Goal: Information Seeking & Learning: Learn about a topic

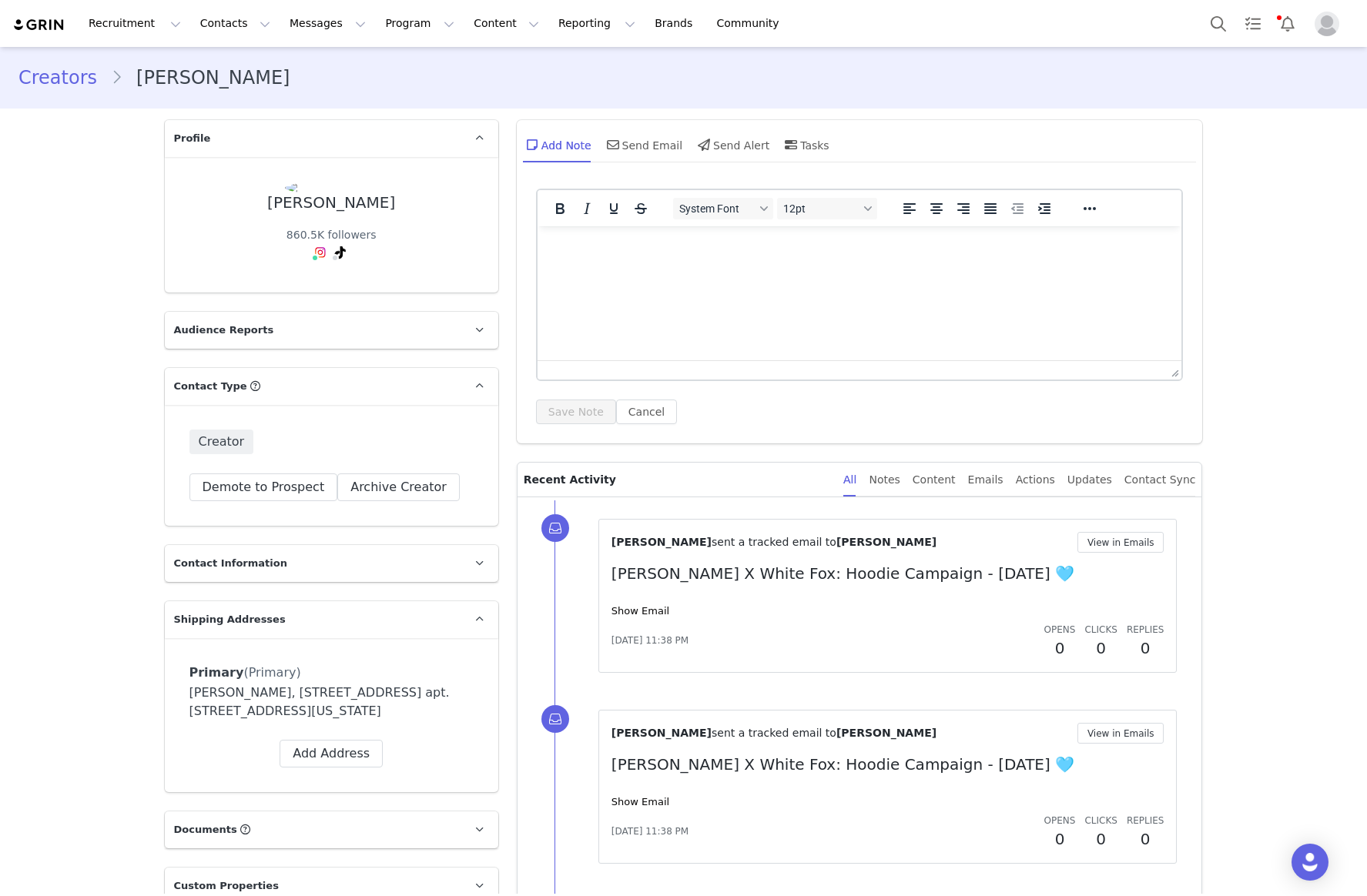
scroll to position [2342, 0]
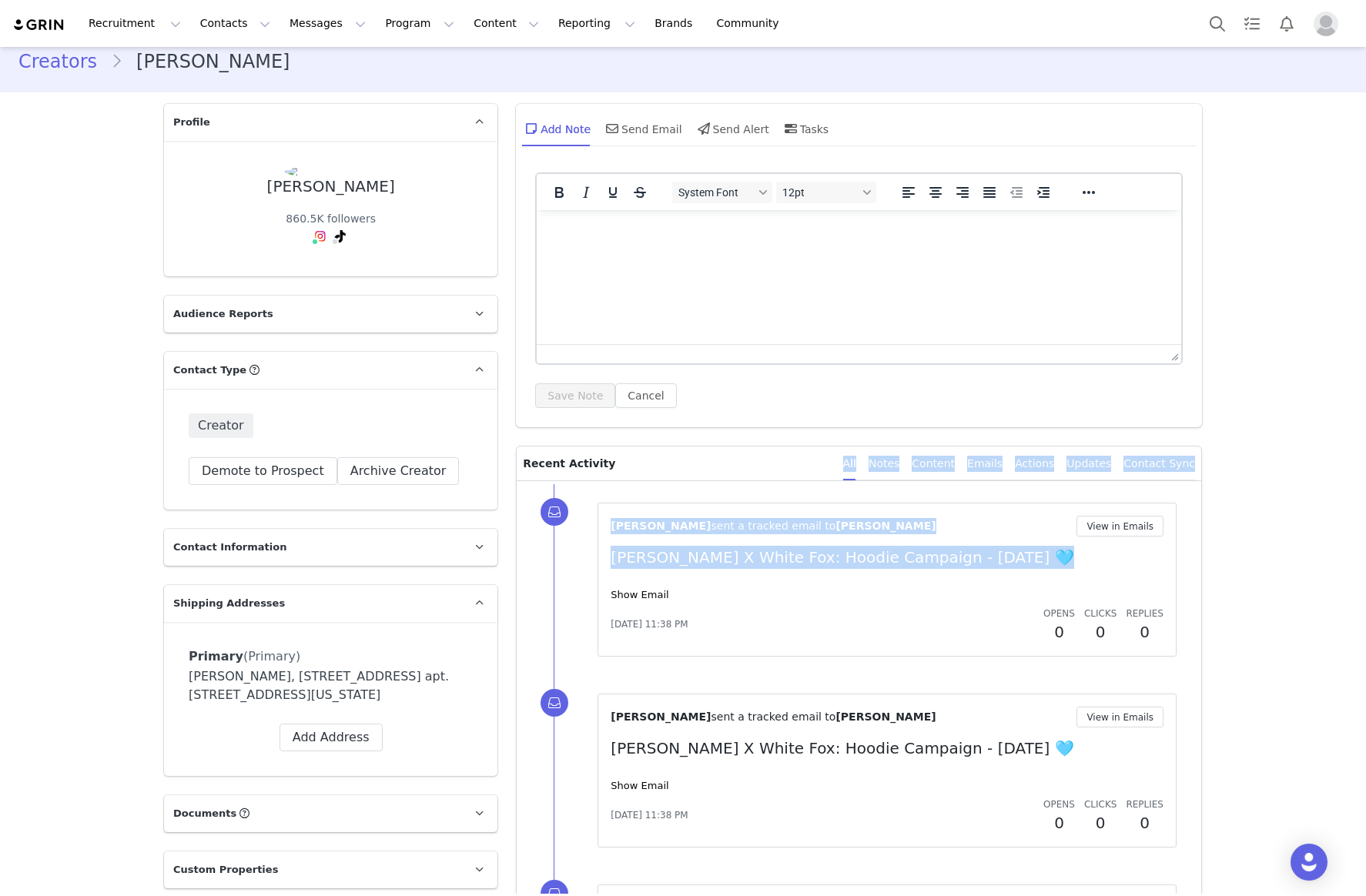
drag, startPoint x: 746, startPoint y: 478, endPoint x: 840, endPoint y: 581, distance: 139.4
click at [840, 581] on div "Tiana McLennan sent a tracked email to Abby Wetherington View in Emails Abby We…" at bounding box center [886, 580] width 553 height 128
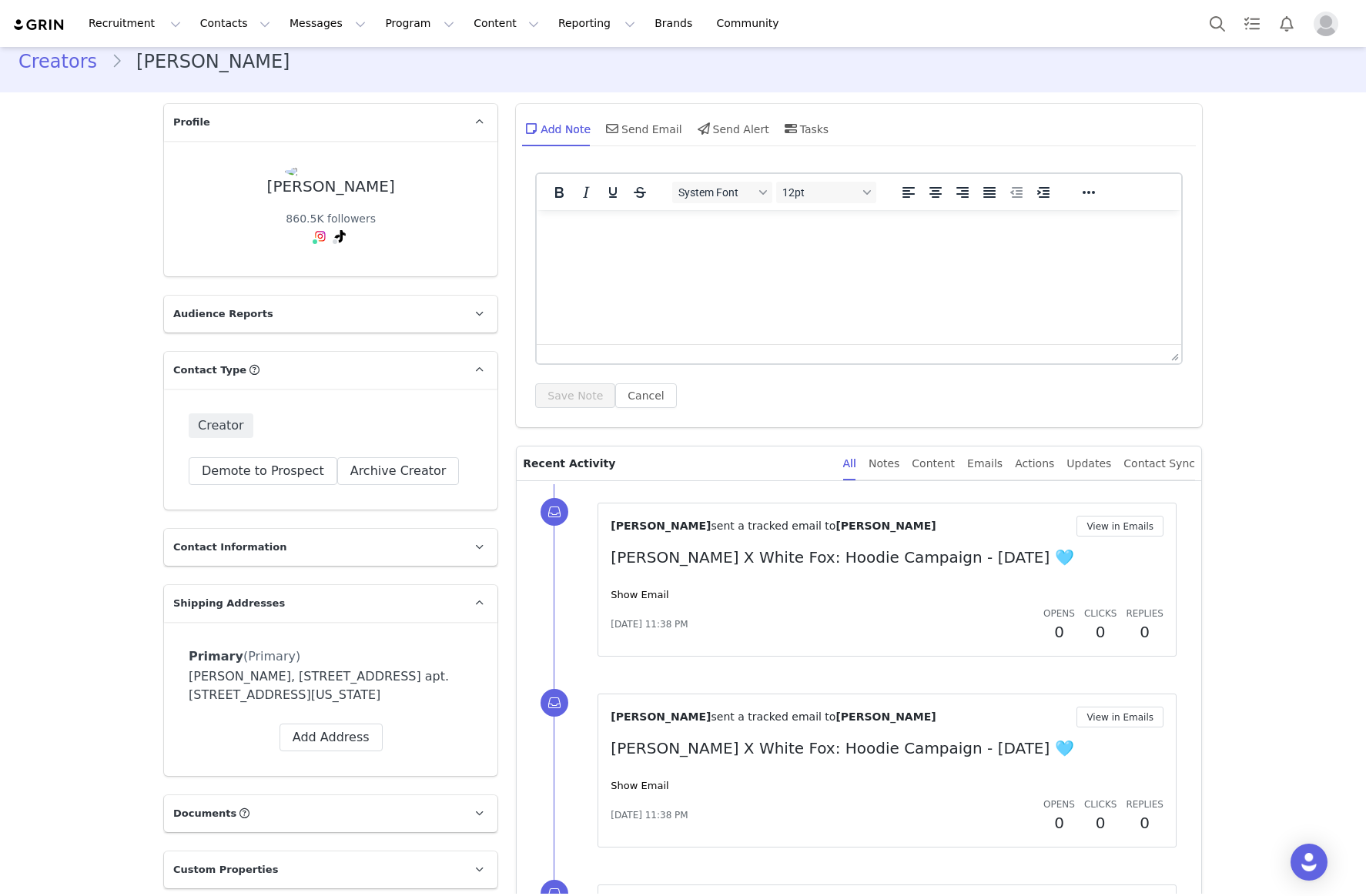
drag, startPoint x: 644, startPoint y: 604, endPoint x: 815, endPoint y: 647, distance: 176.3
click at [815, 647] on div "Tiana McLennan sent a tracked email to Abby Wetherington View in Emails Abby We…" at bounding box center [887, 580] width 579 height 154
drag, startPoint x: 949, startPoint y: 651, endPoint x: 992, endPoint y: 668, distance: 46.2
click at [994, 668] on div "Tiana McLennan sent a tracked email to Abby Wetherington View in Emails Abby We…" at bounding box center [877, 580] width 647 height 191
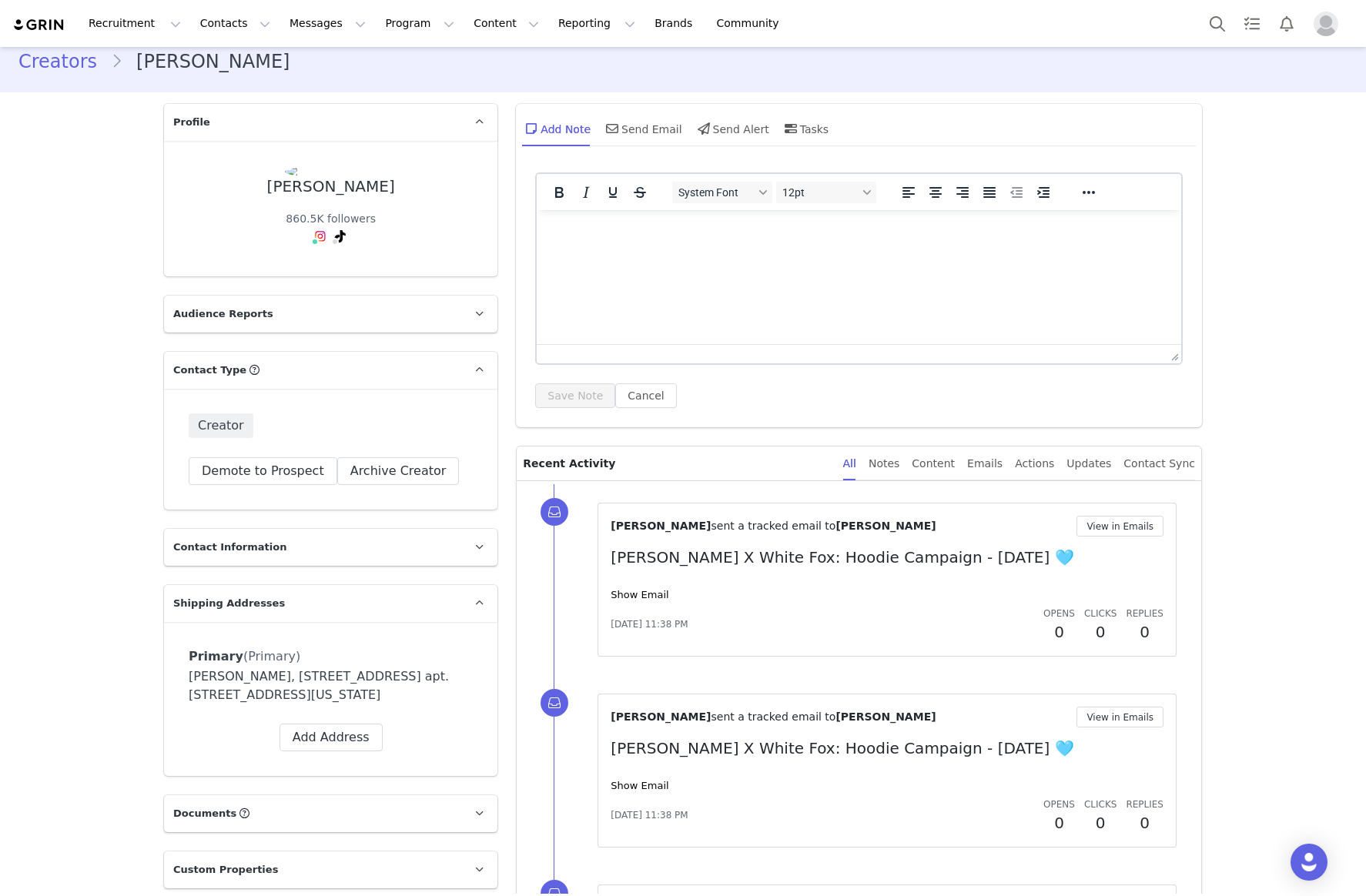
click at [991, 668] on div "Tiana McLennan sent a tracked email to Abby Wetherington View in Emails Abby We…" at bounding box center [877, 580] width 647 height 191
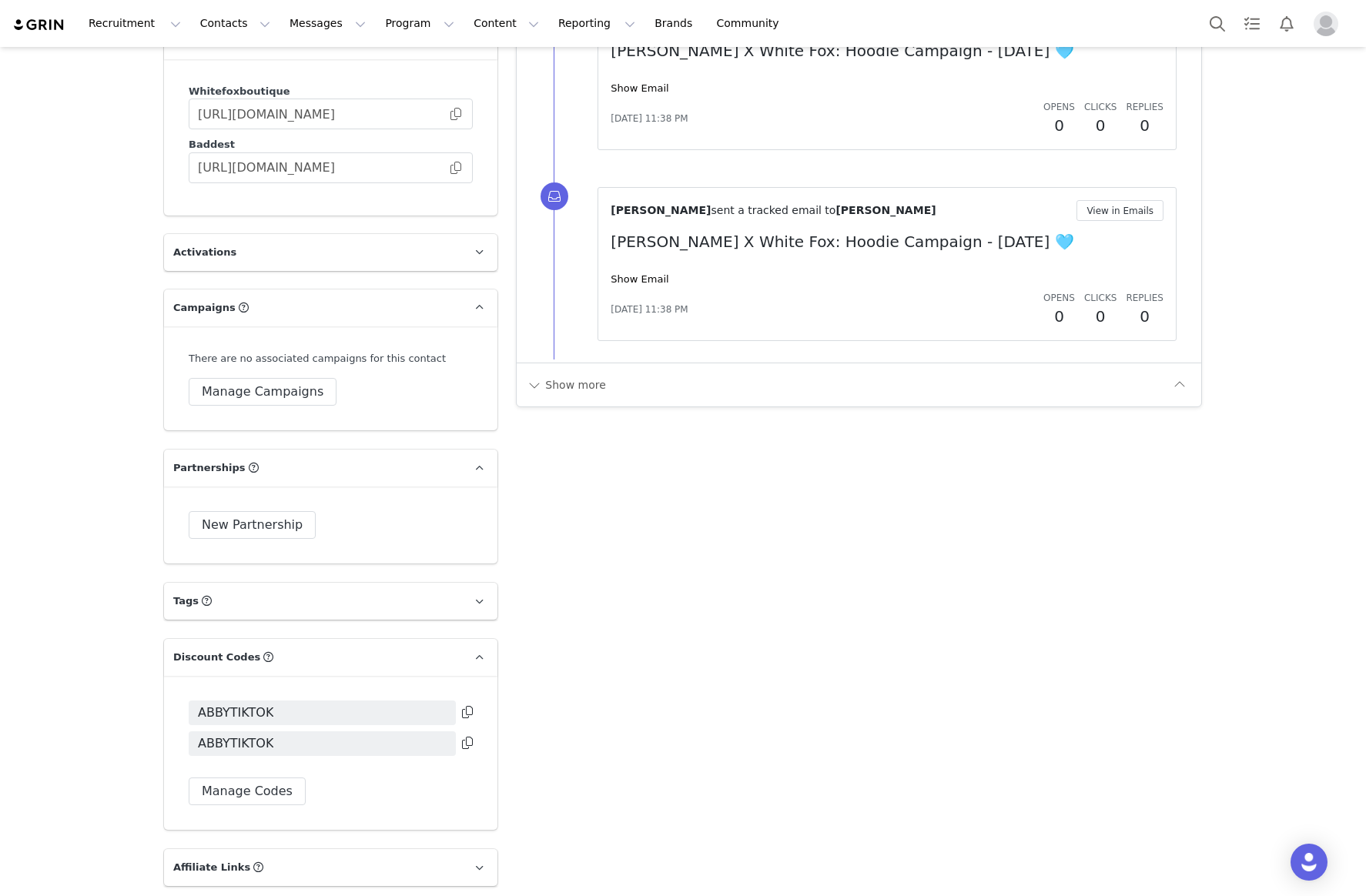
scroll to position [2095, 0]
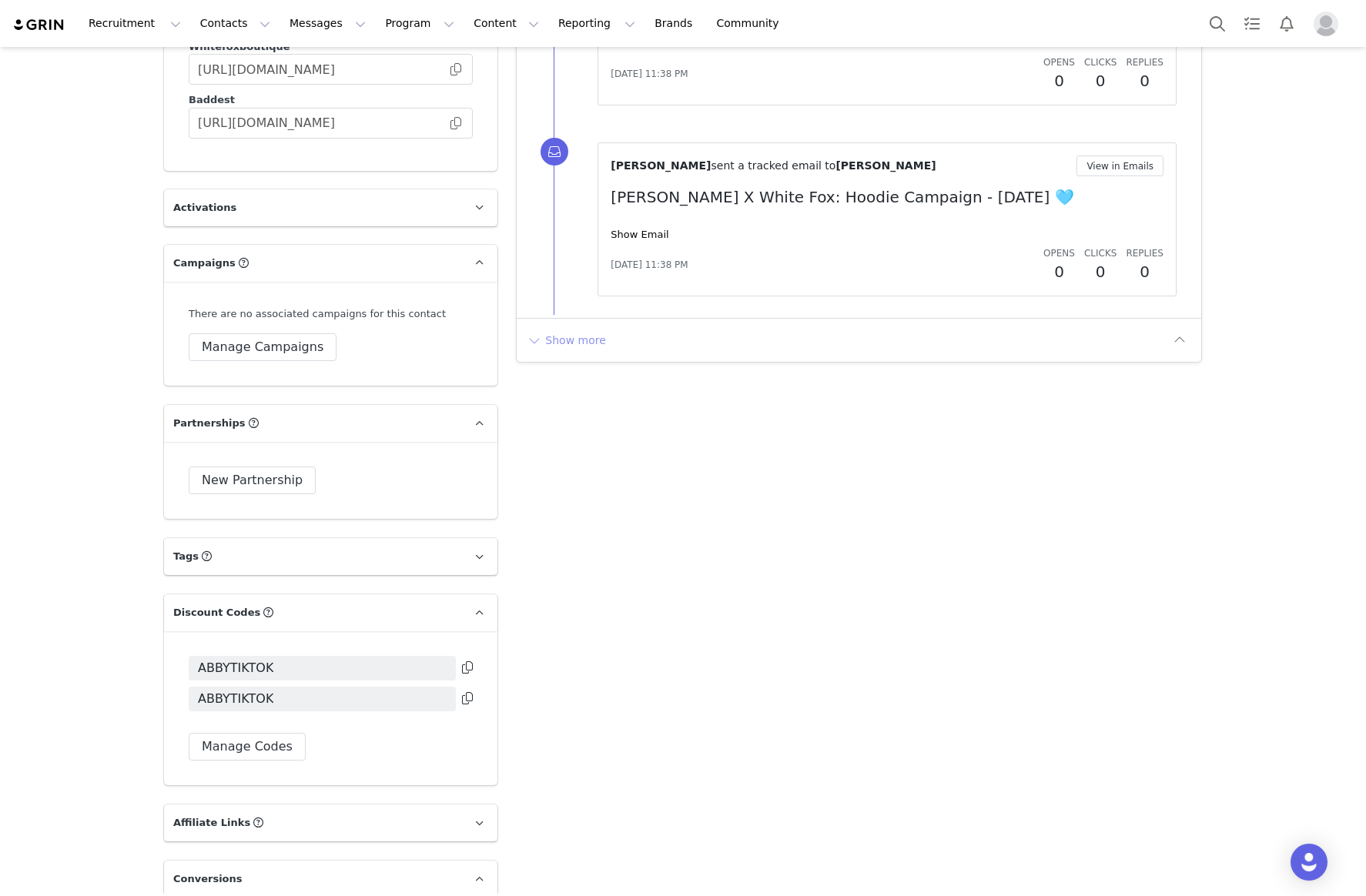
click at [598, 340] on button "Show more" at bounding box center [566, 340] width 81 height 24
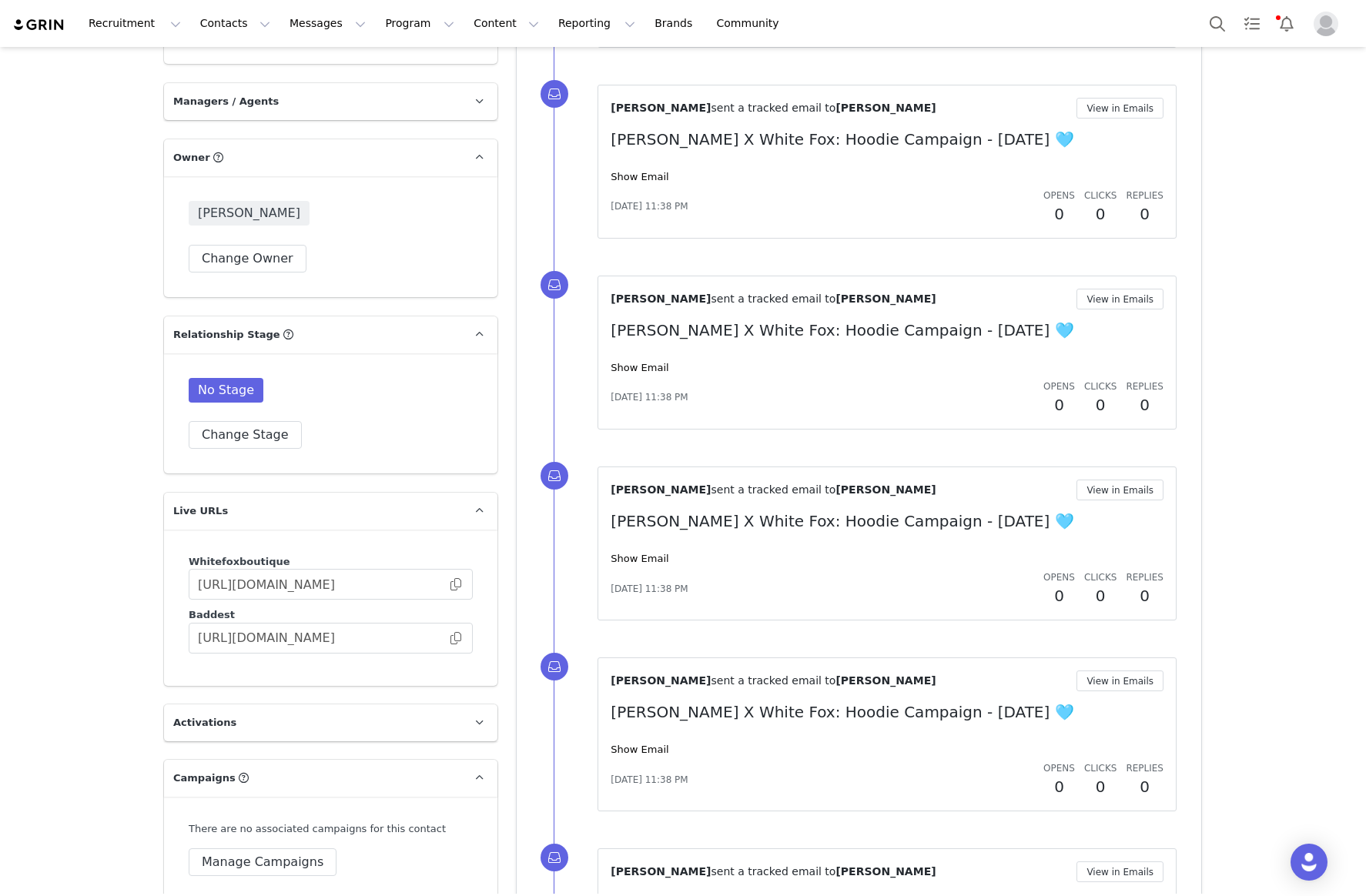
scroll to position [1344, 0]
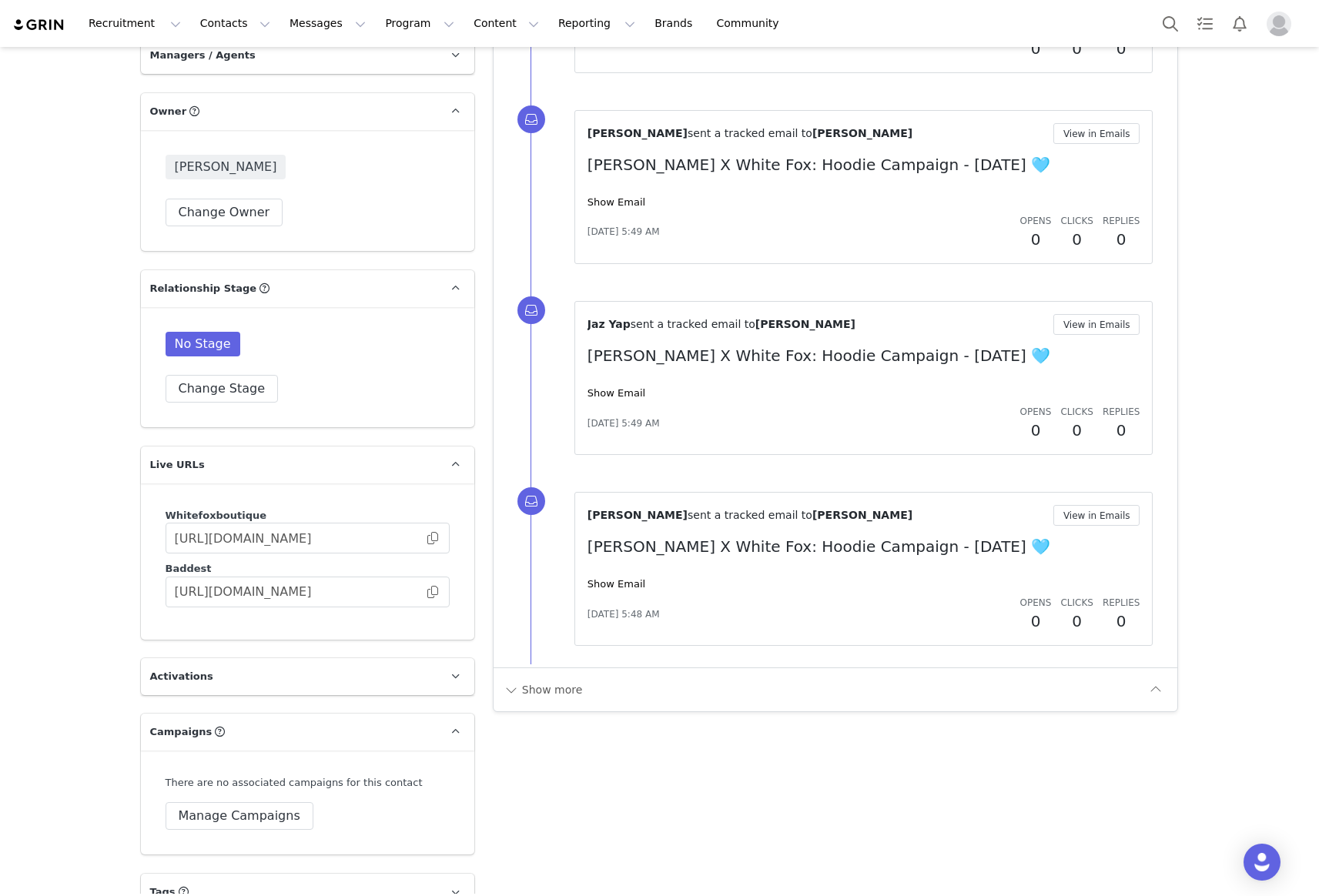
scroll to position [1607, 0]
click at [543, 696] on button "Show more" at bounding box center [544, 690] width 81 height 24
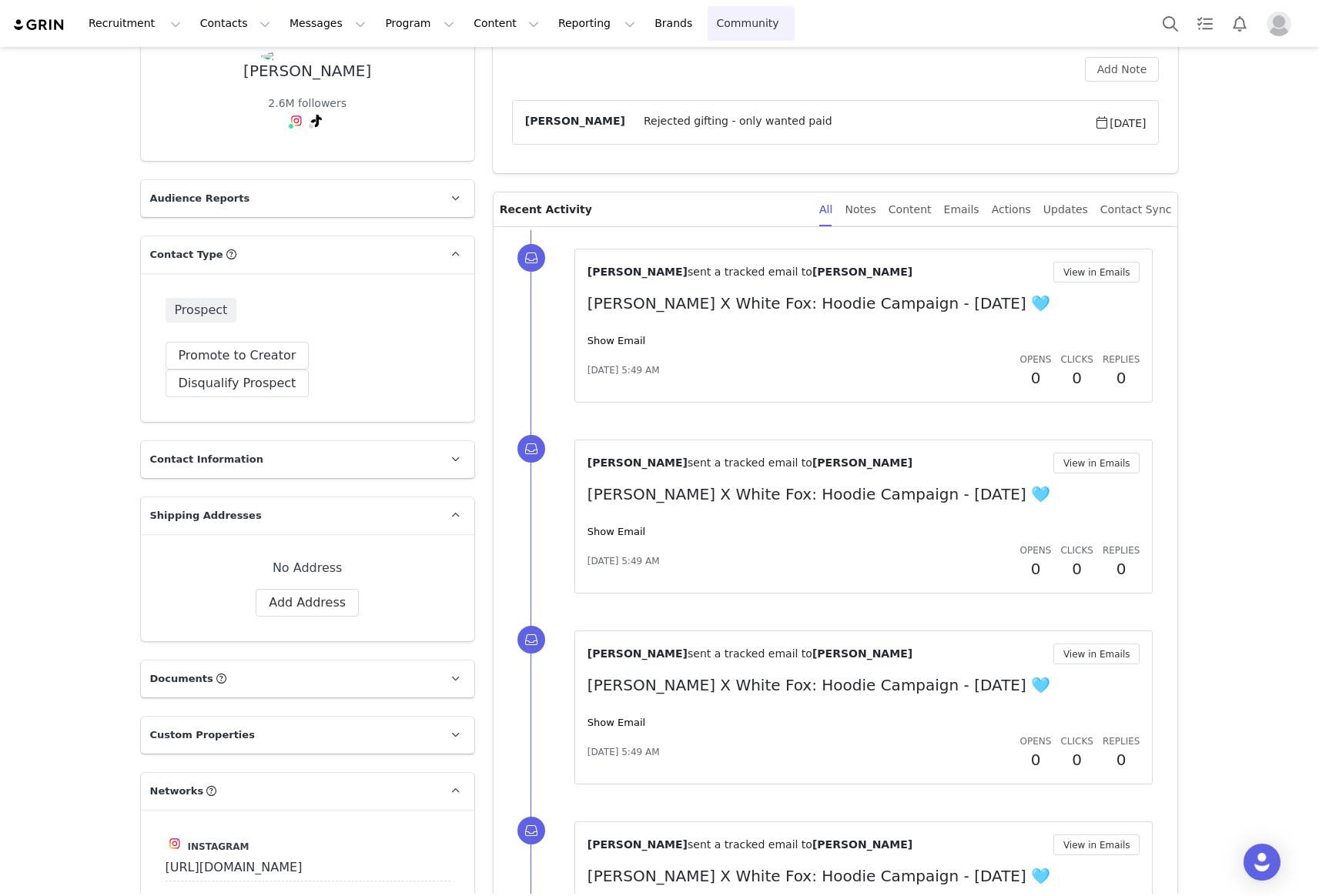
scroll to position [97, 0]
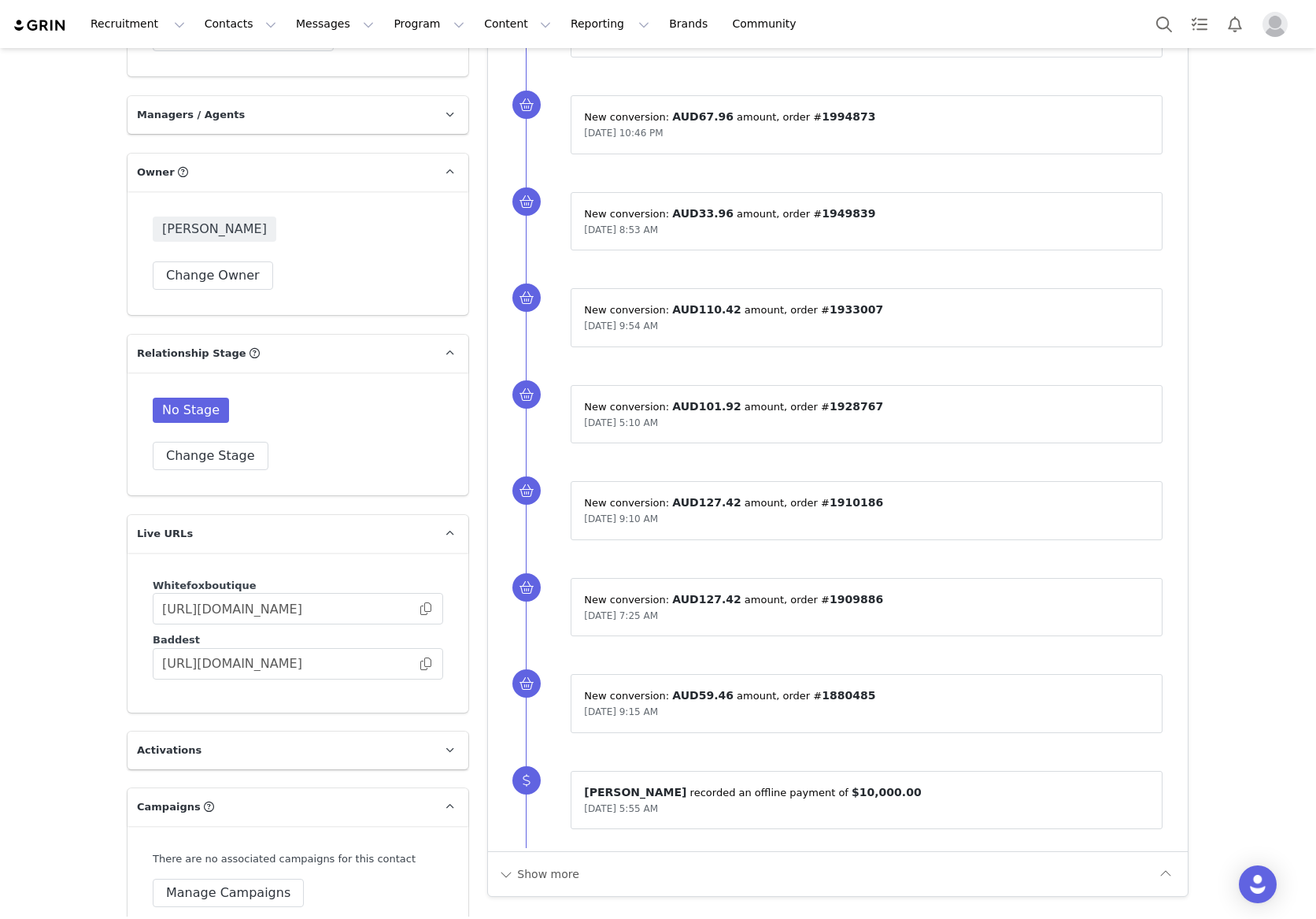
scroll to position [2312, 0]
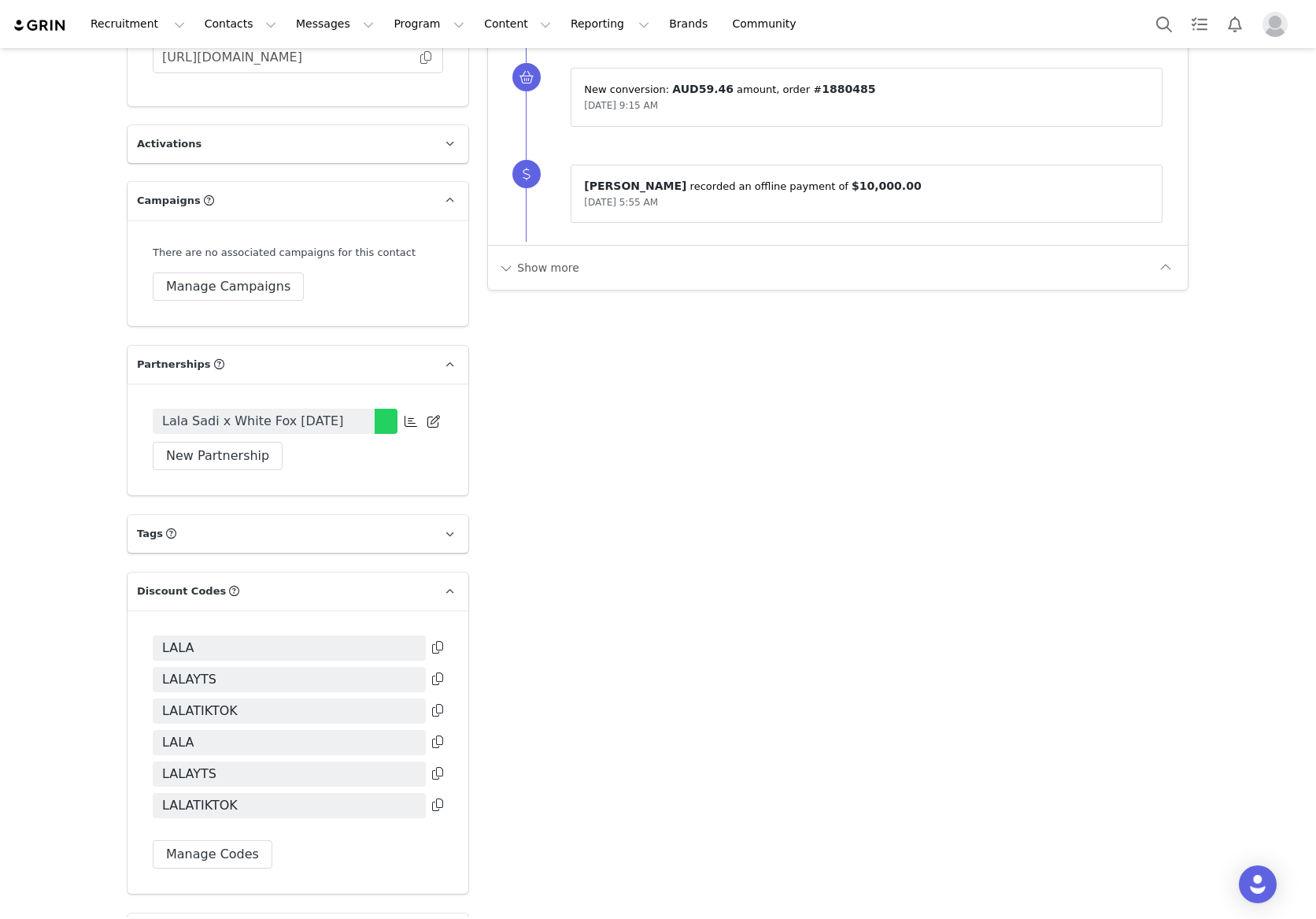
click at [441, 641] on icon at bounding box center [438, 647] width 11 height 13
click at [439, 673] on icon at bounding box center [438, 679] width 11 height 13
click at [432, 704] on icon at bounding box center [438, 711] width 11 height 13
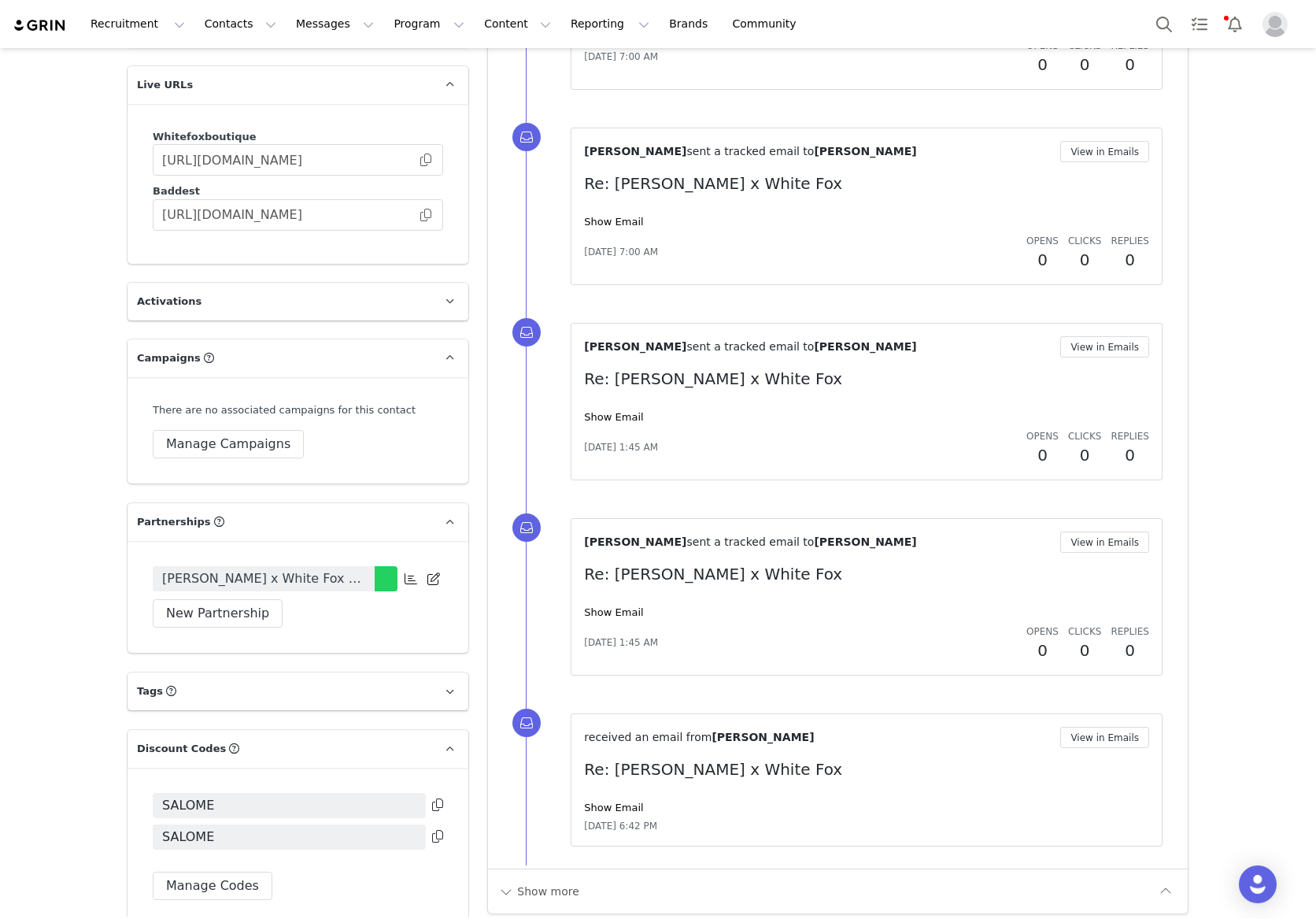
scroll to position [2425, 0]
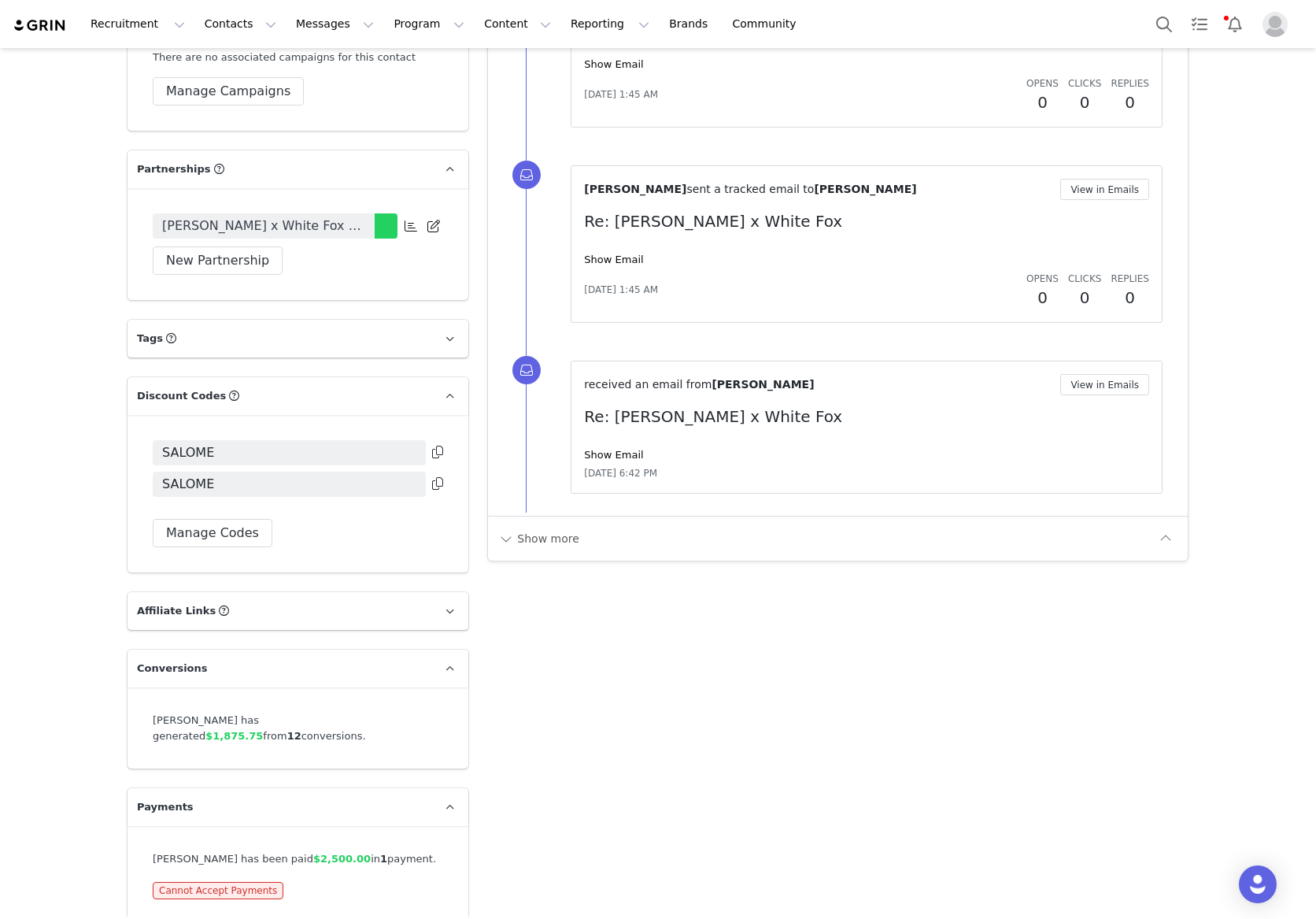
drag, startPoint x: 345, startPoint y: 268, endPoint x: 323, endPoint y: 212, distance: 60.2
click at [341, 258] on div "[PERSON_NAME] x White Fox [DATE] New Partnership New Partnership Start Date End…" at bounding box center [298, 243] width 341 height 112
click at [440, 446] on icon at bounding box center [438, 453] width 11 height 13
drag, startPoint x: 818, startPoint y: 658, endPoint x: 640, endPoint y: 498, distance: 239.3
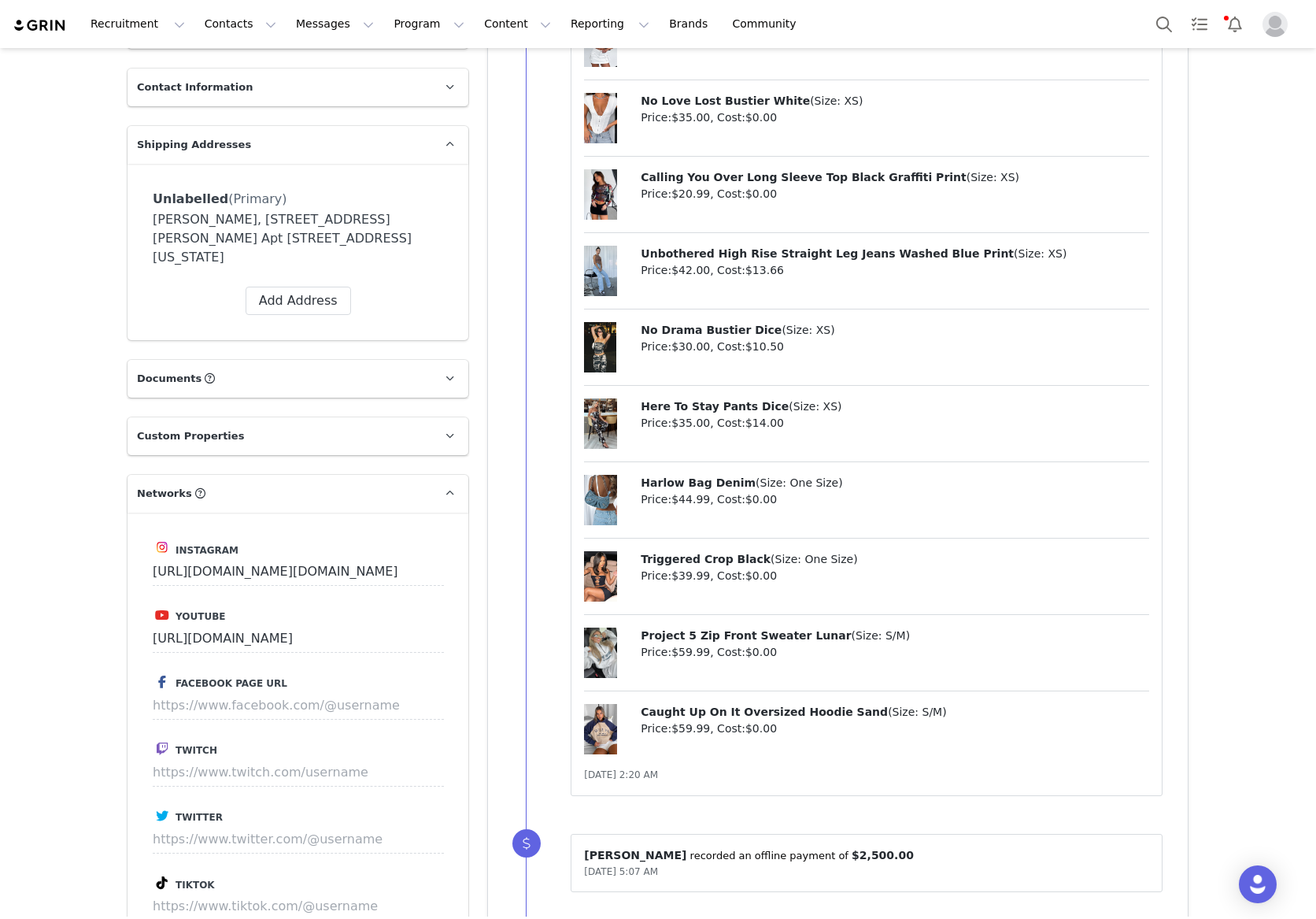
scroll to position [0, 0]
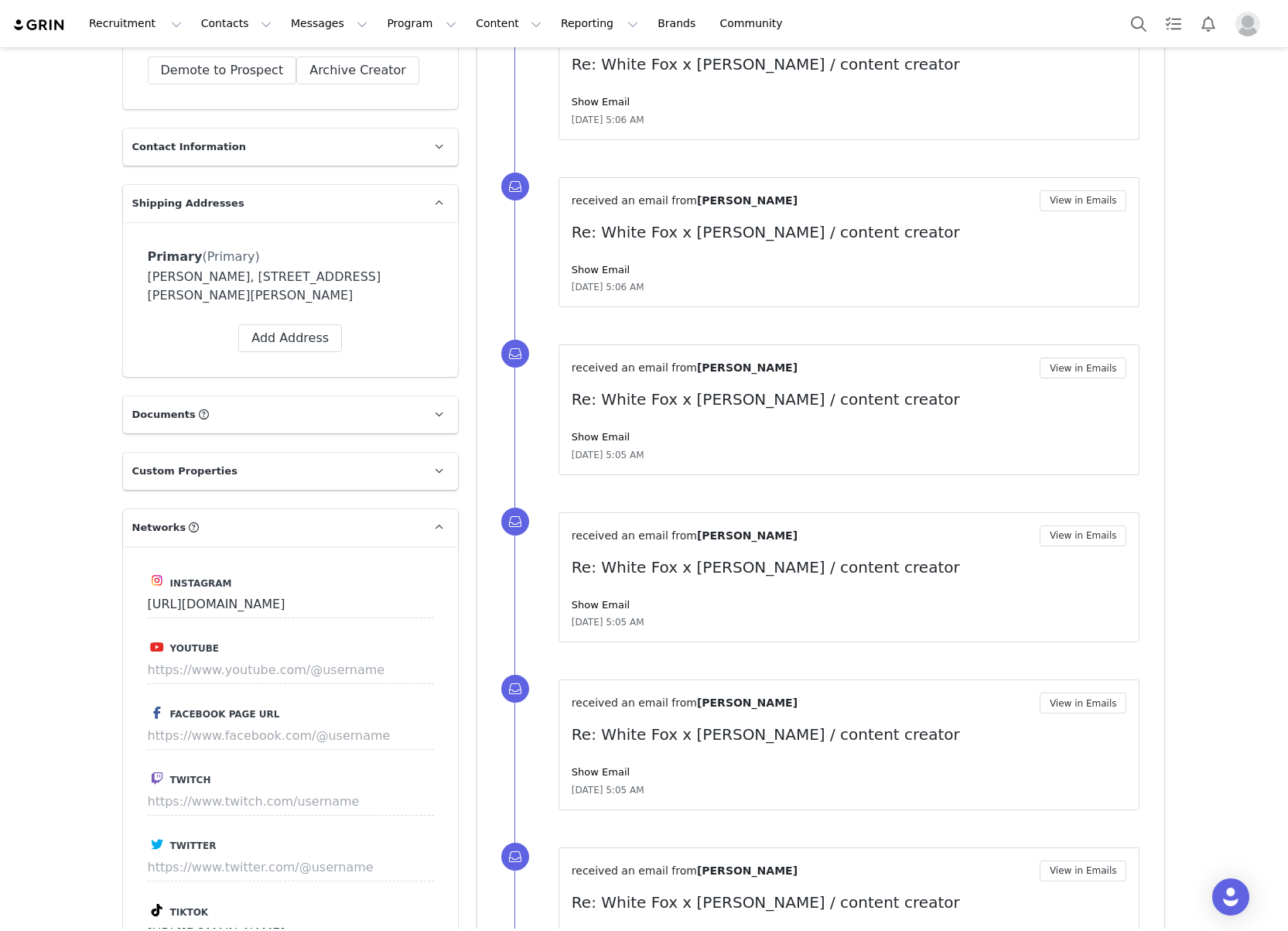
scroll to position [293, 0]
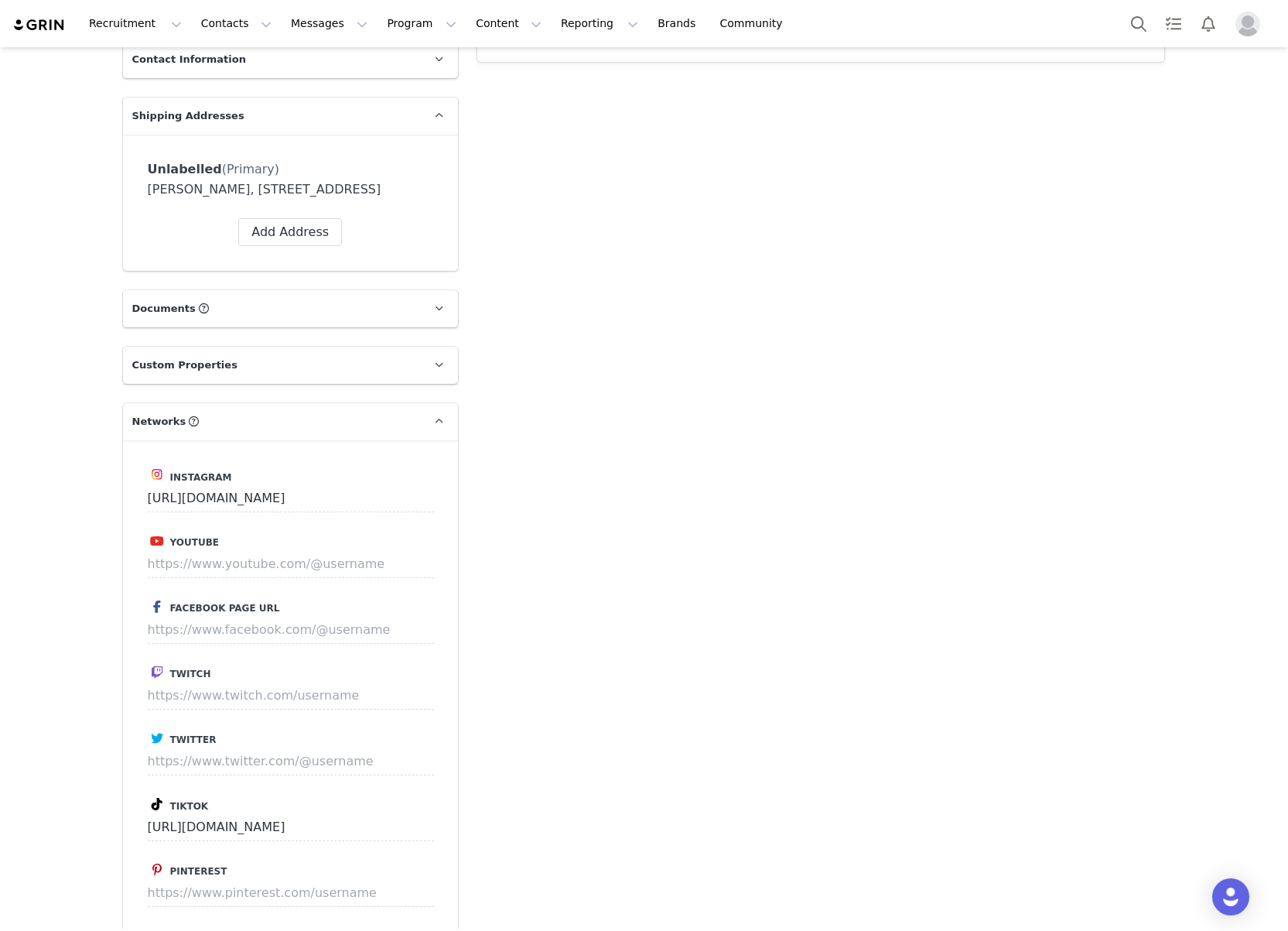
scroll to position [593, 0]
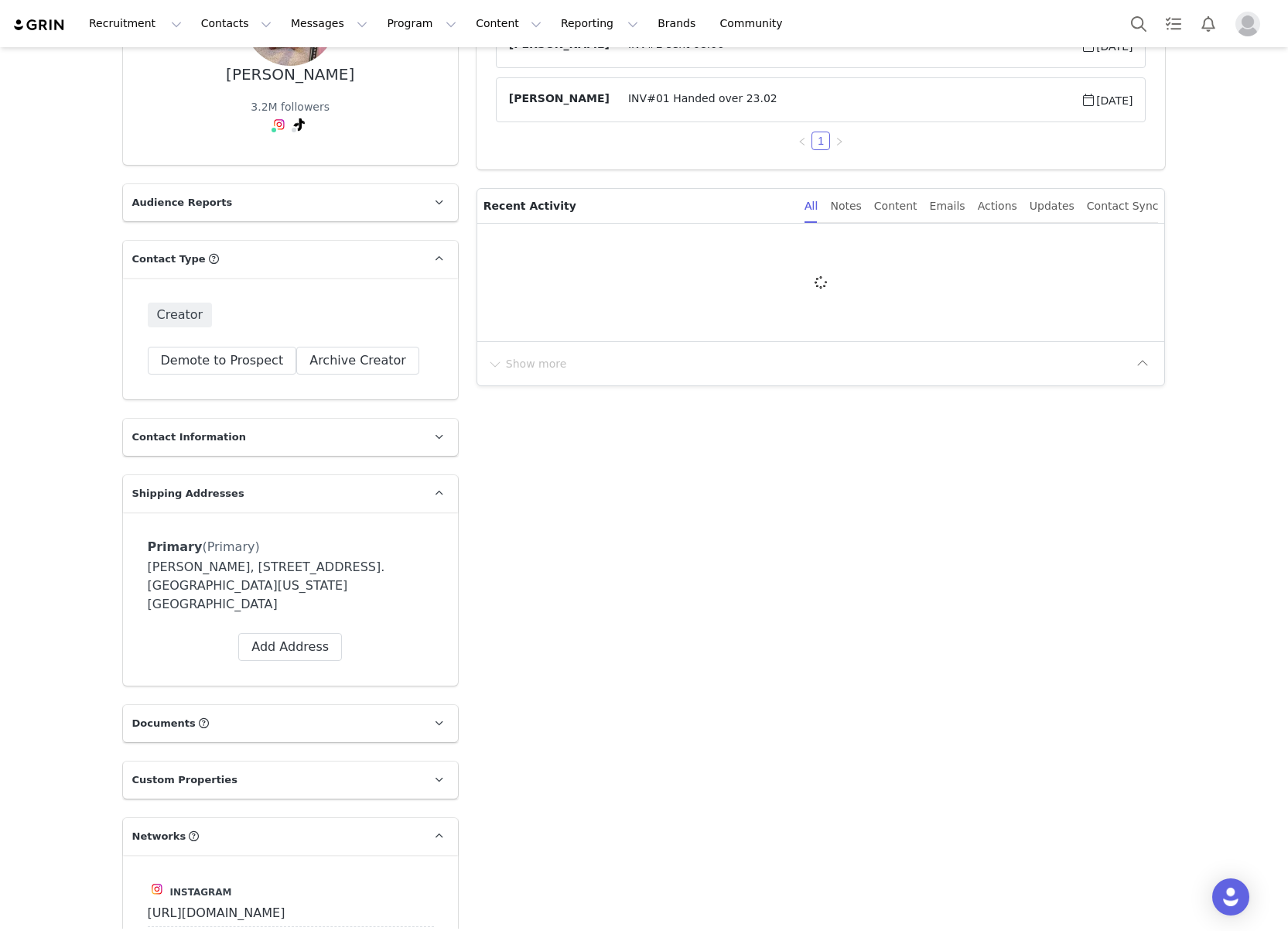
scroll to position [216, 0]
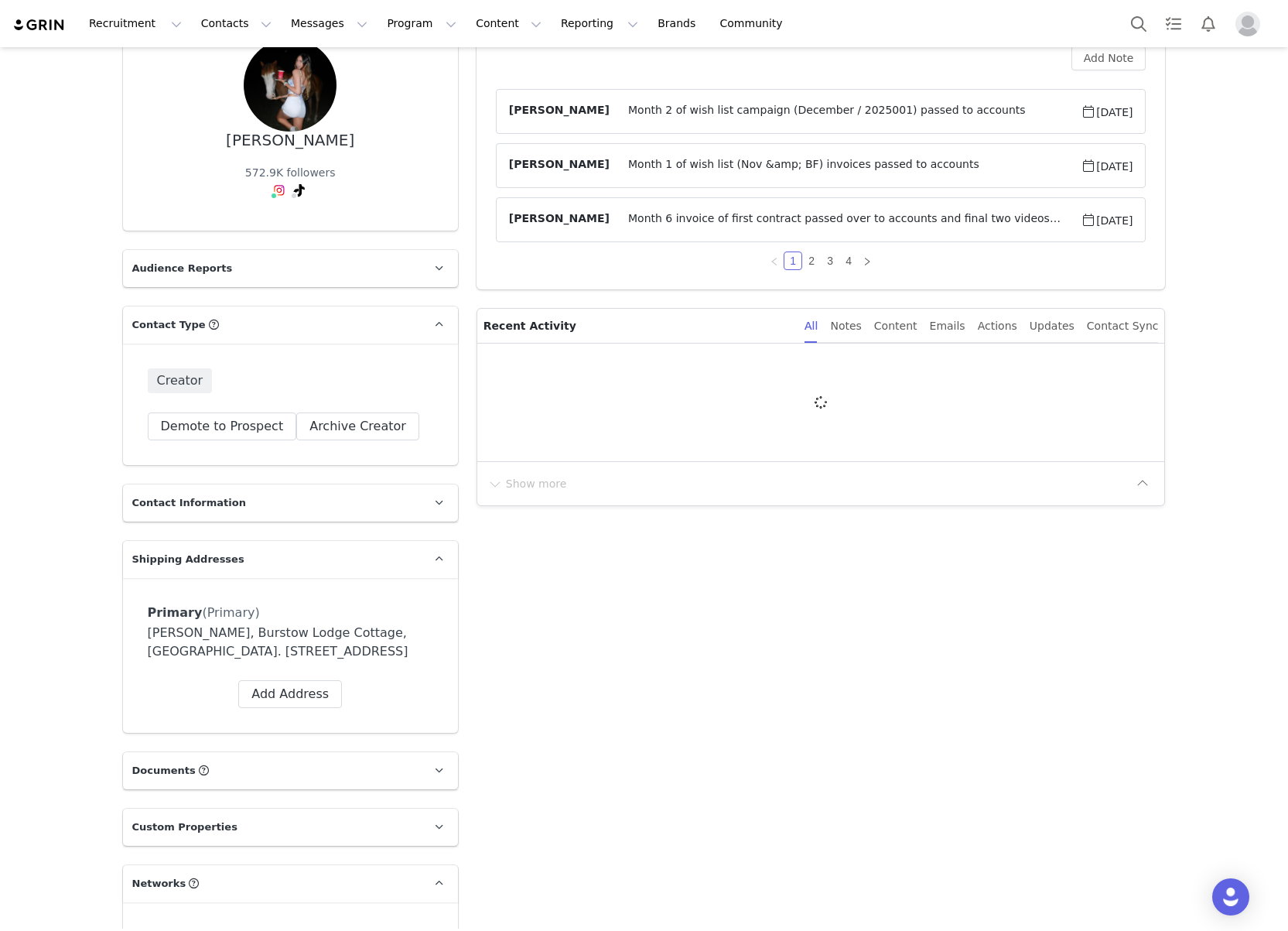
scroll to position [145, 0]
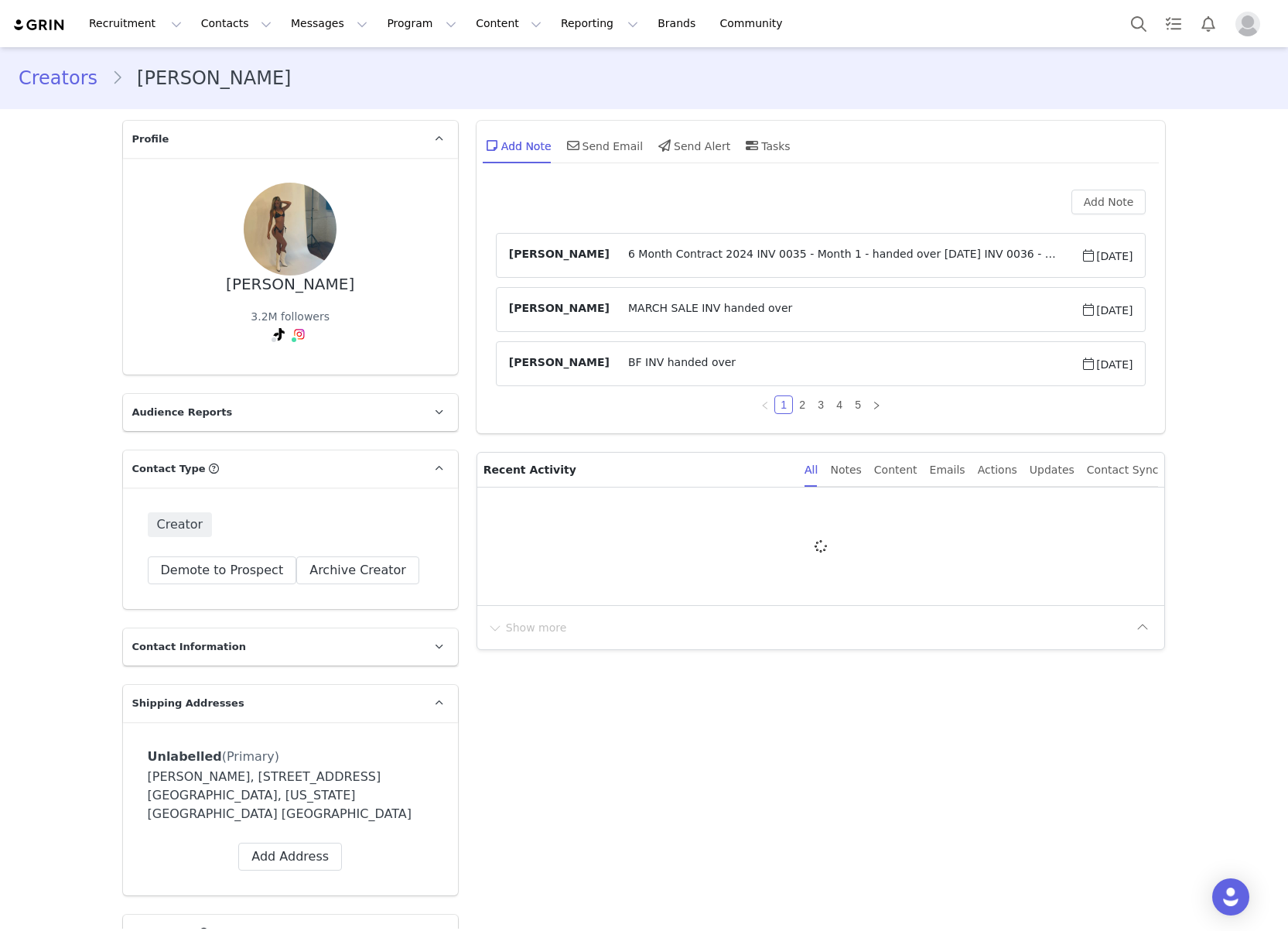
scroll to position [32, 0]
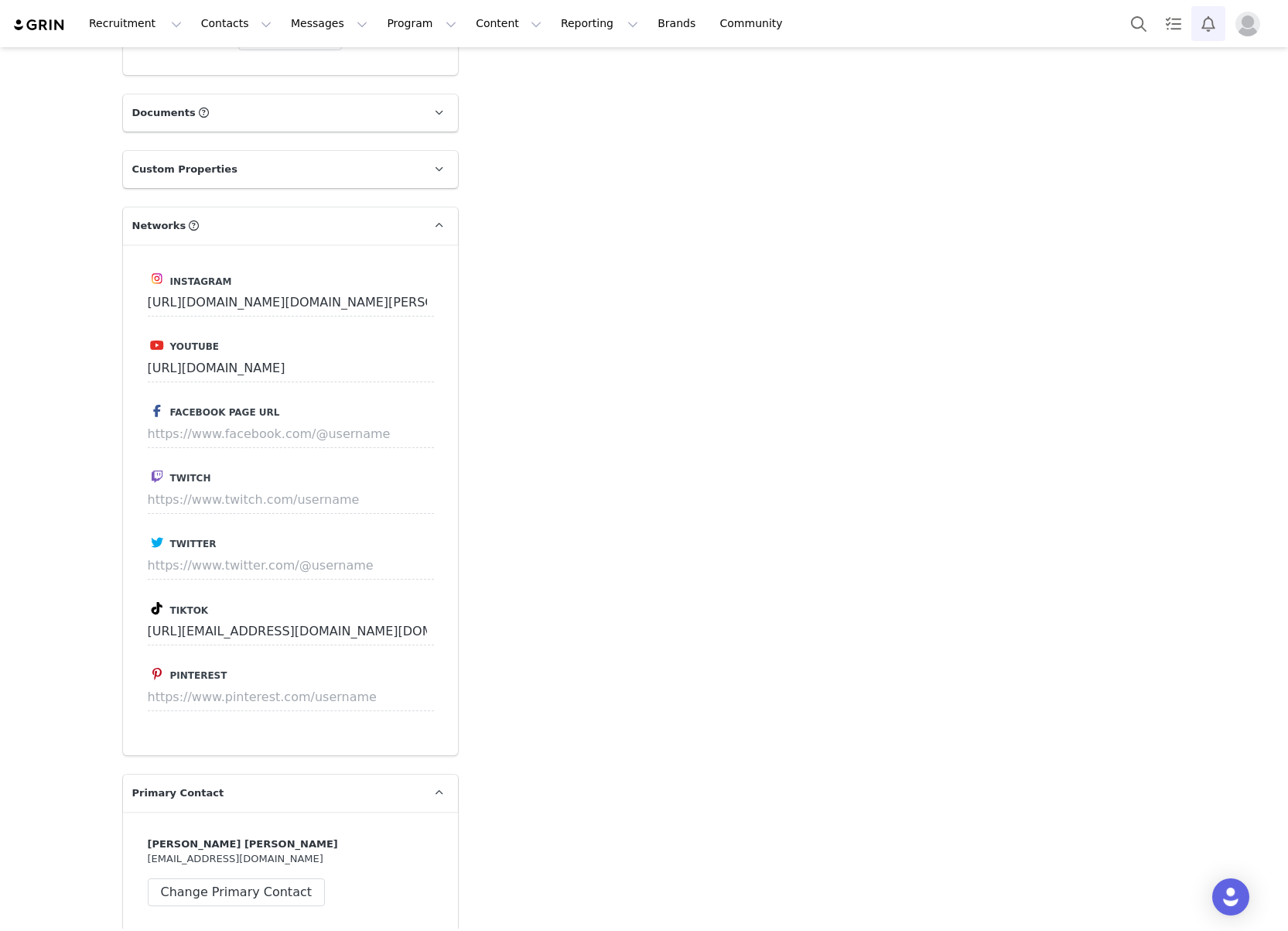
scroll to position [1004, 0]
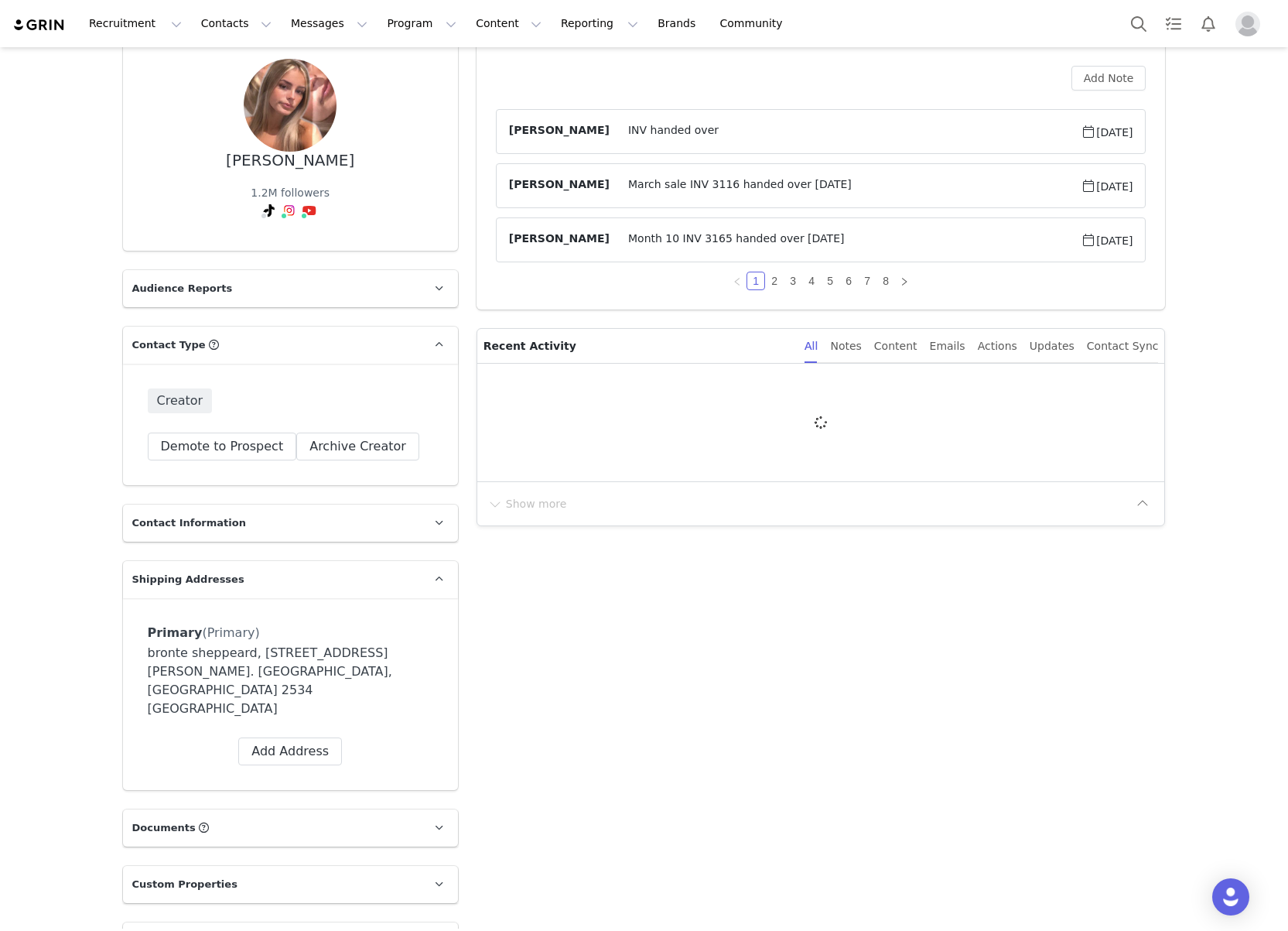
scroll to position [149, 0]
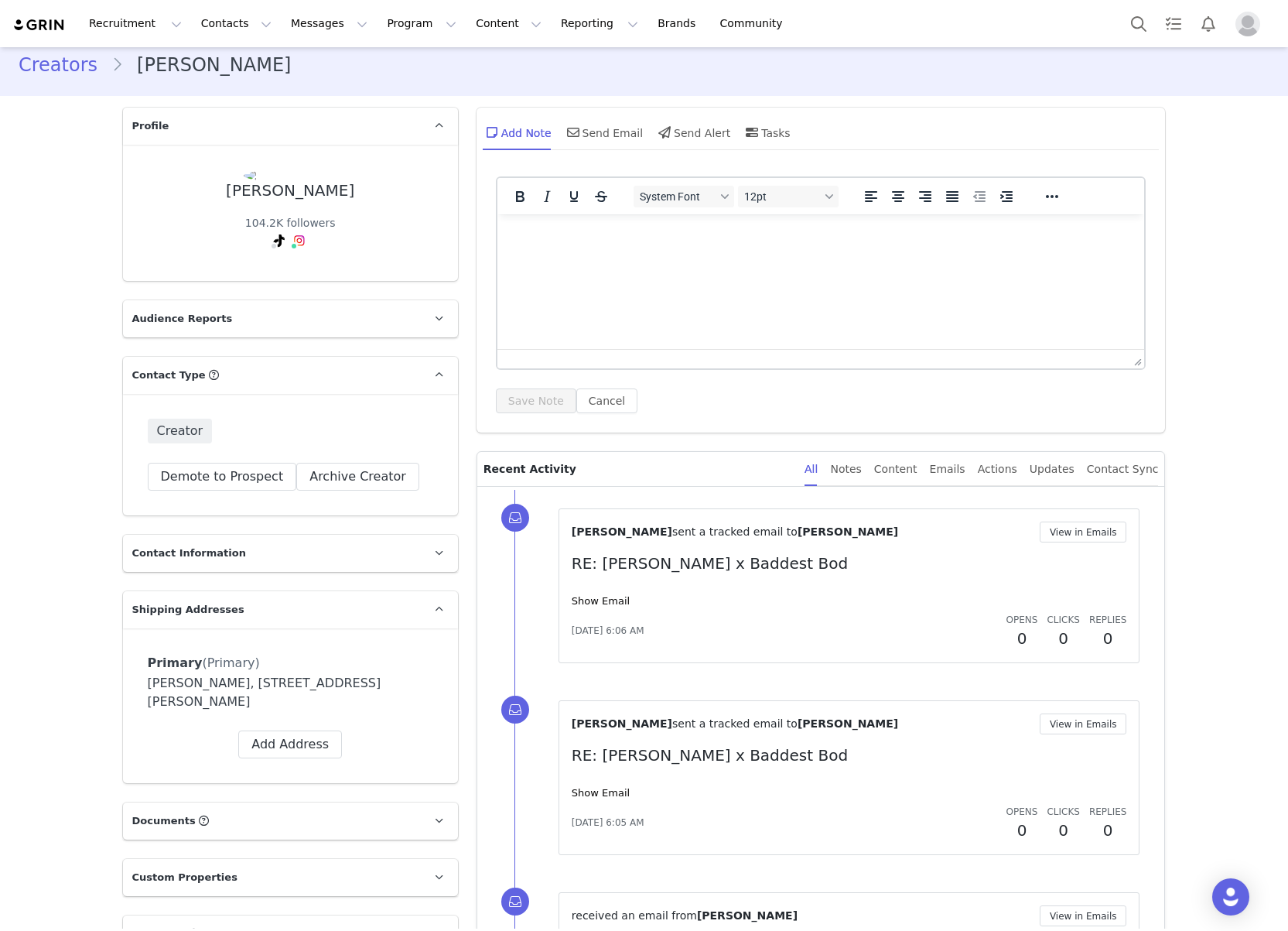
scroll to position [18, 0]
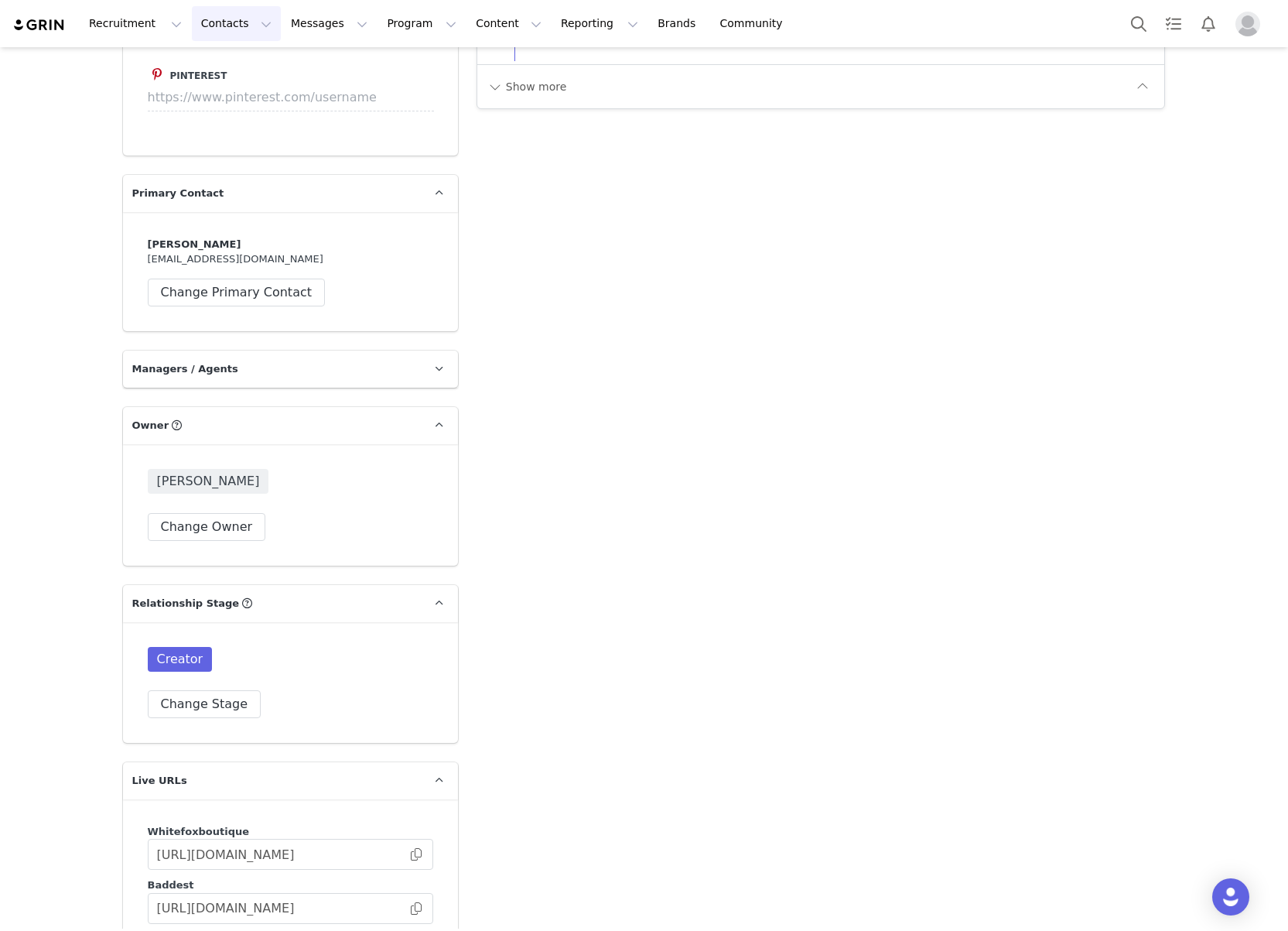
scroll to position [1152, 0]
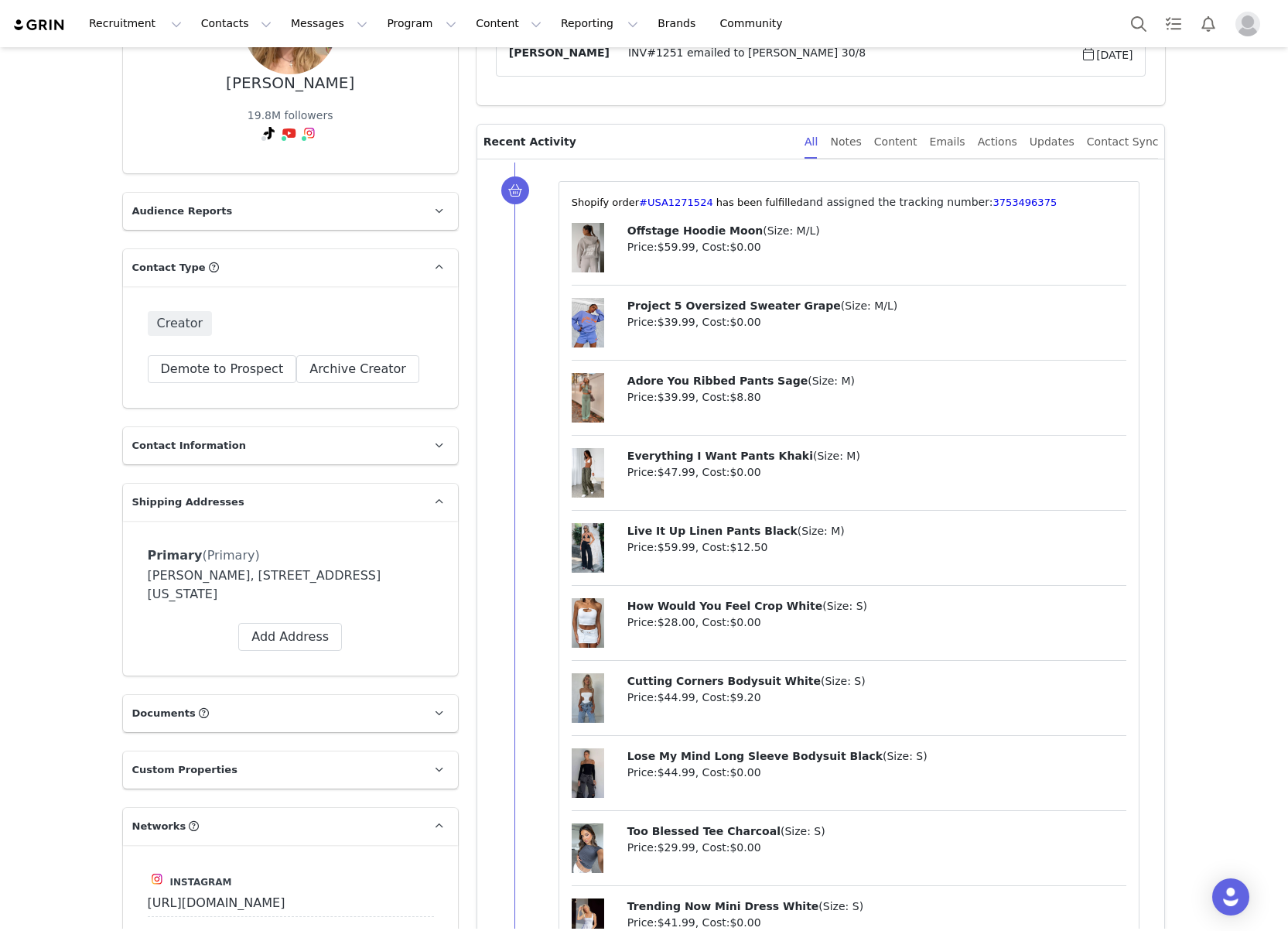
scroll to position [207, 0]
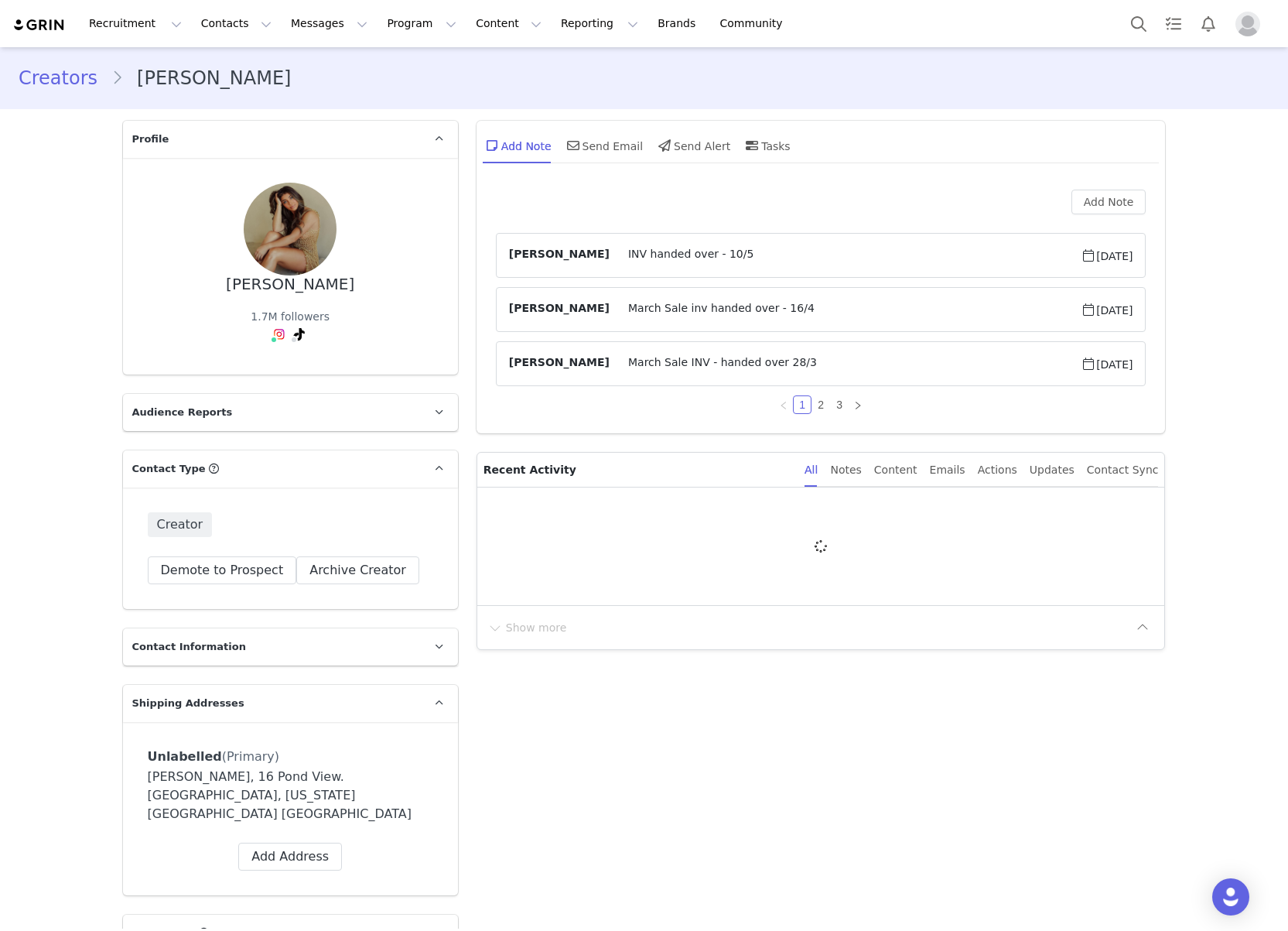
scroll to position [6, 0]
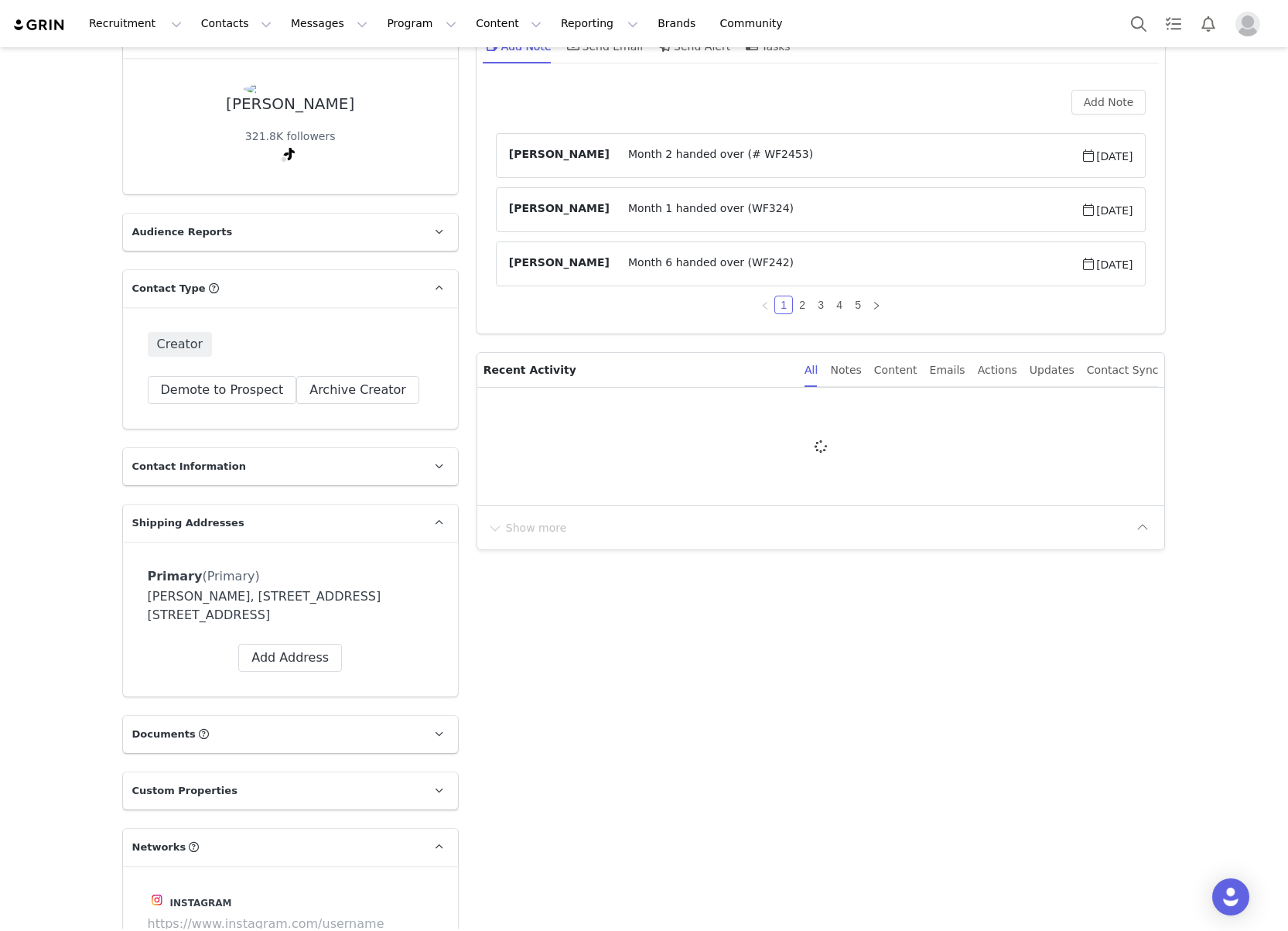
scroll to position [114, 0]
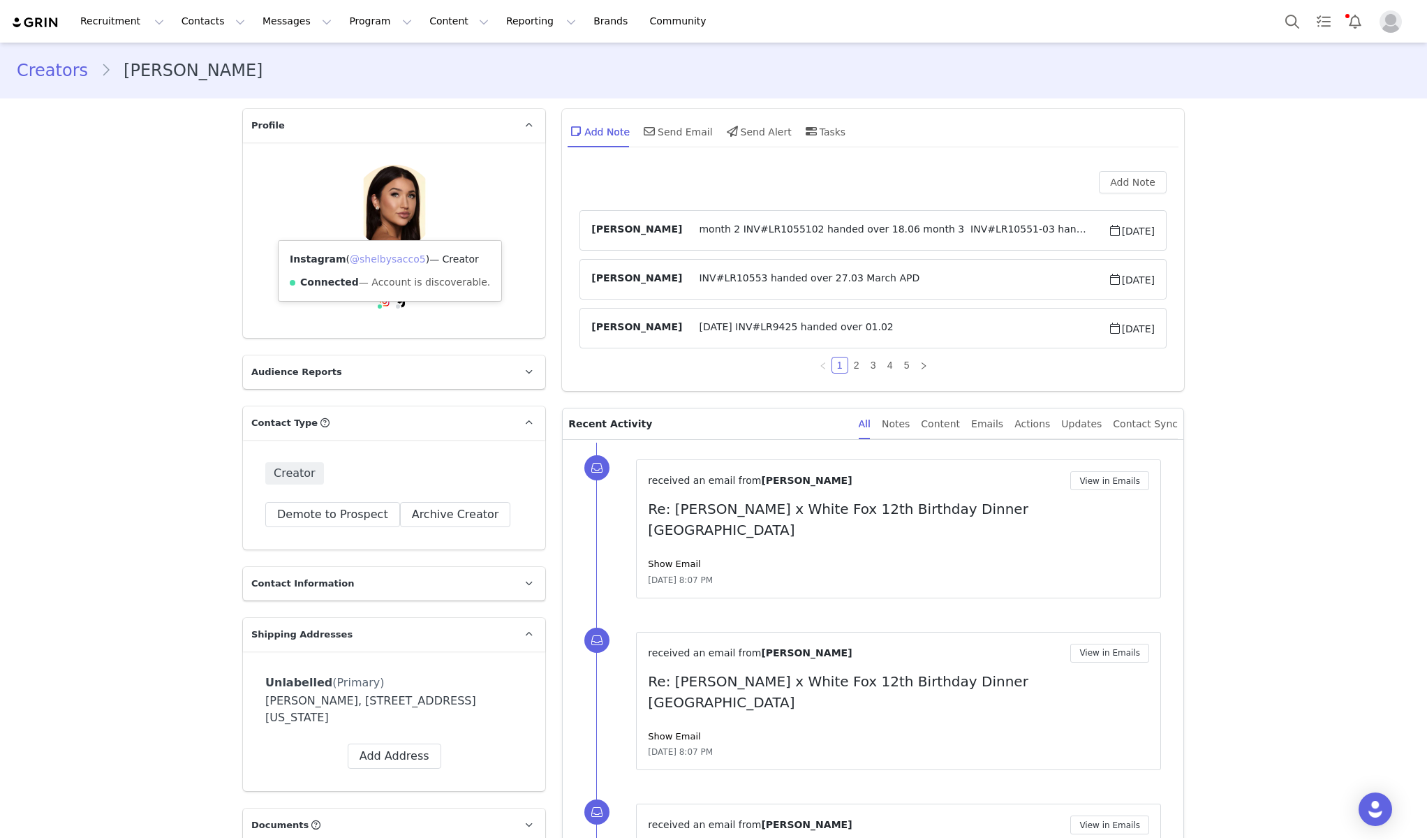
drag, startPoint x: 389, startPoint y: 261, endPoint x: 515, endPoint y: 208, distance: 136.7
click at [390, 261] on link "@shelbysacco5" at bounding box center [387, 259] width 76 height 11
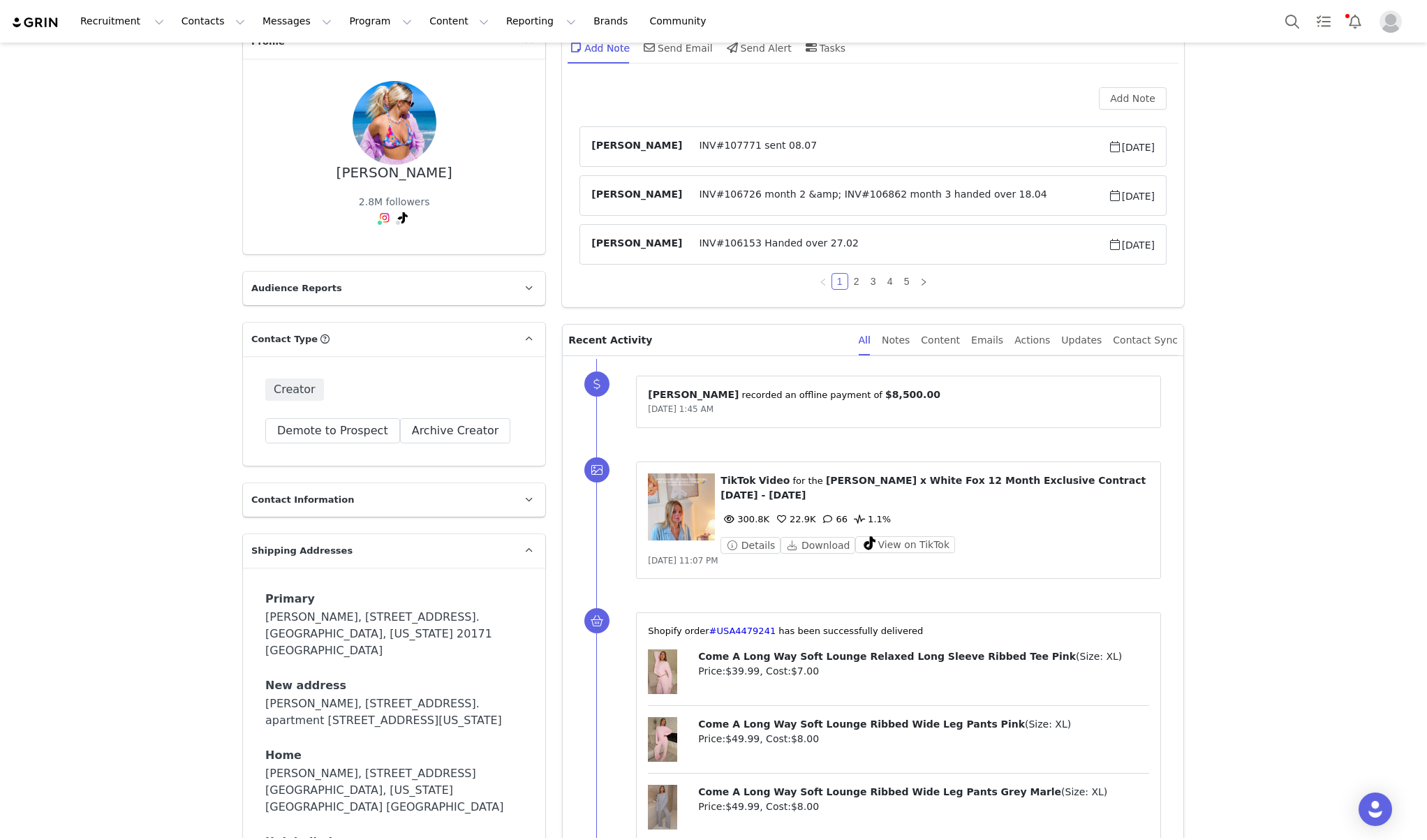
scroll to position [85, 0]
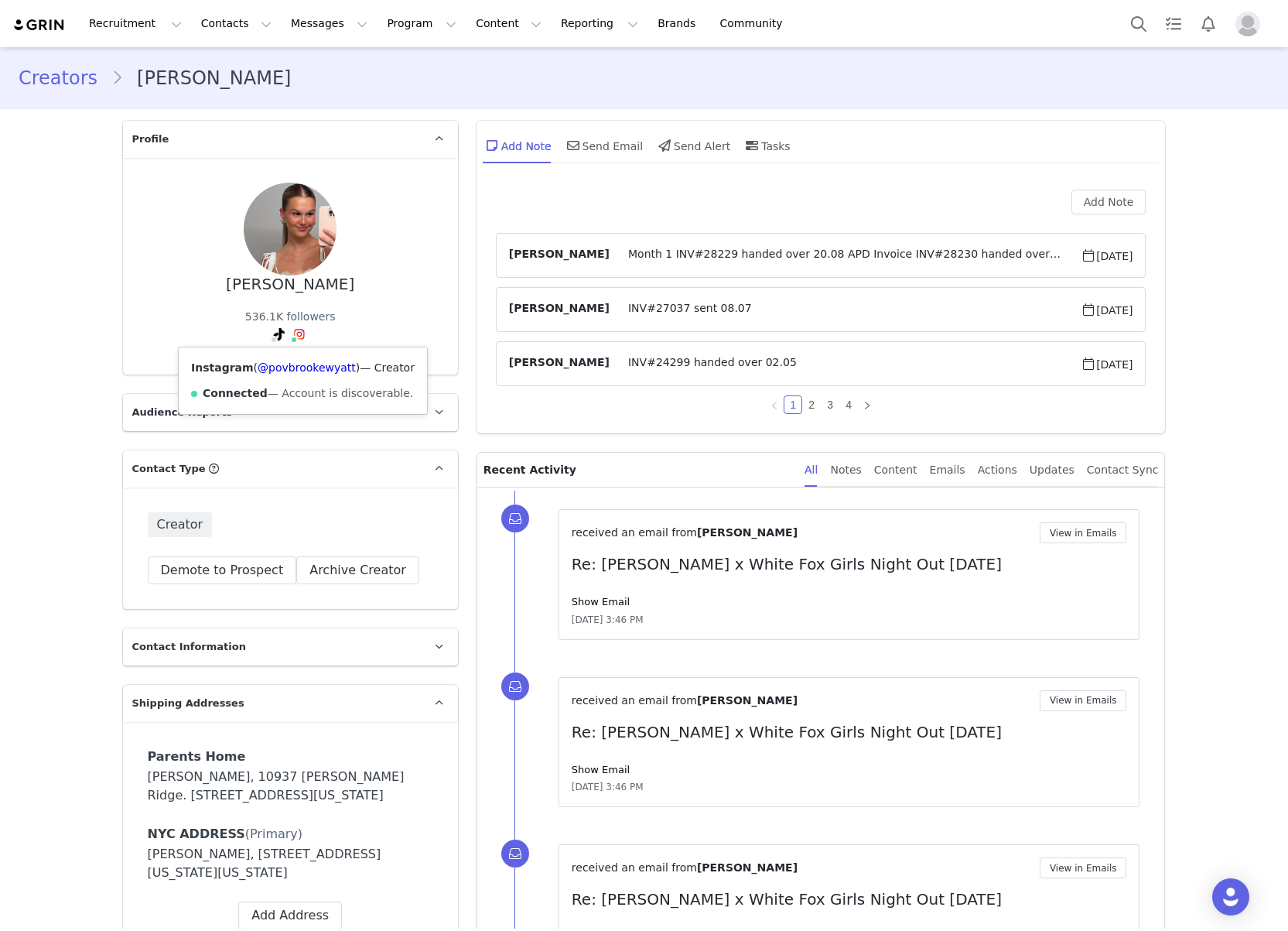
click at [301, 334] on img at bounding box center [300, 334] width 13 height 13
drag, startPoint x: 293, startPoint y: 369, endPoint x: 441, endPoint y: 275, distance: 175.3
click at [293, 369] on link "@povbrookewyatt" at bounding box center [306, 368] width 98 height 13
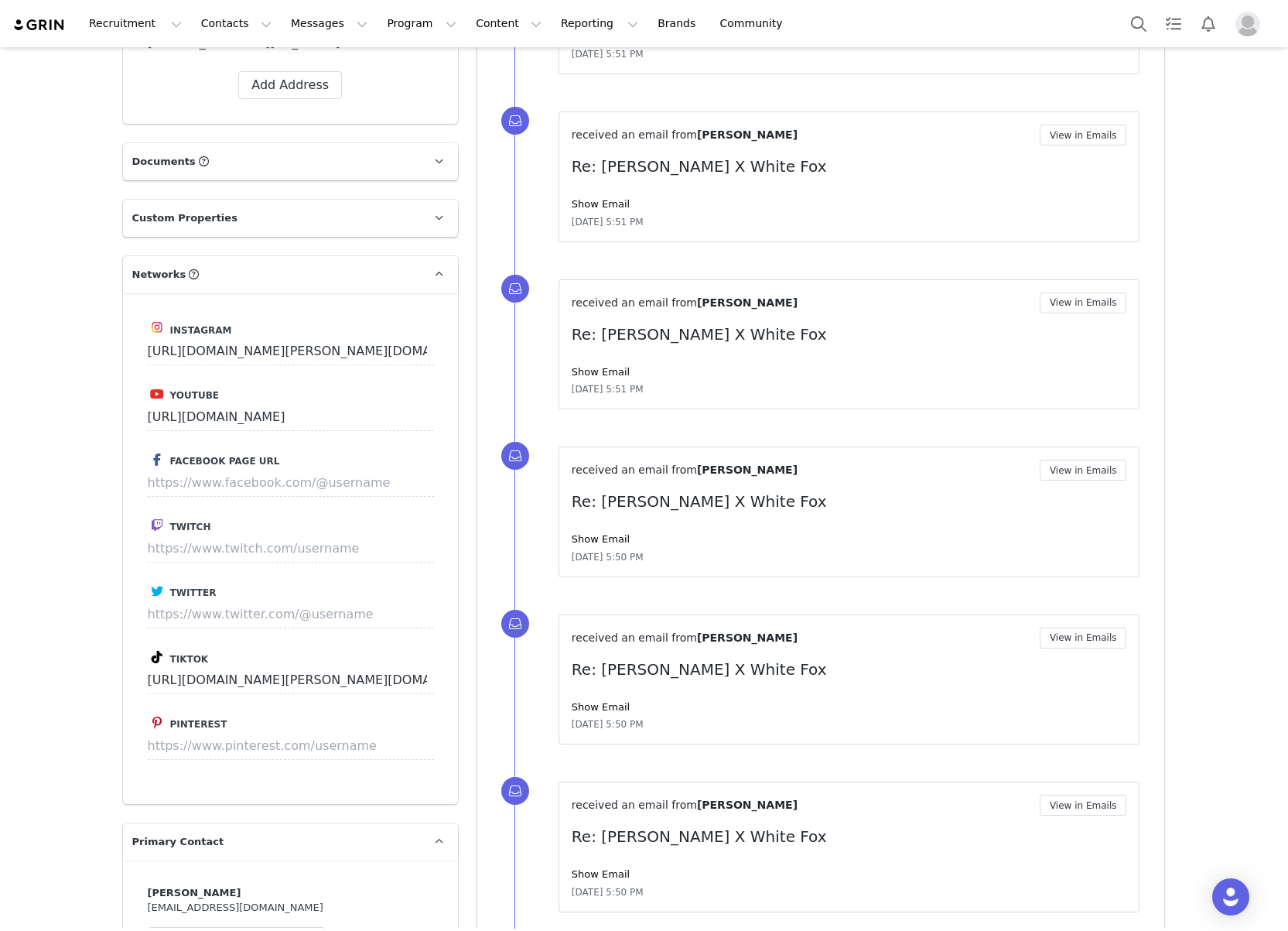
scroll to position [619, 0]
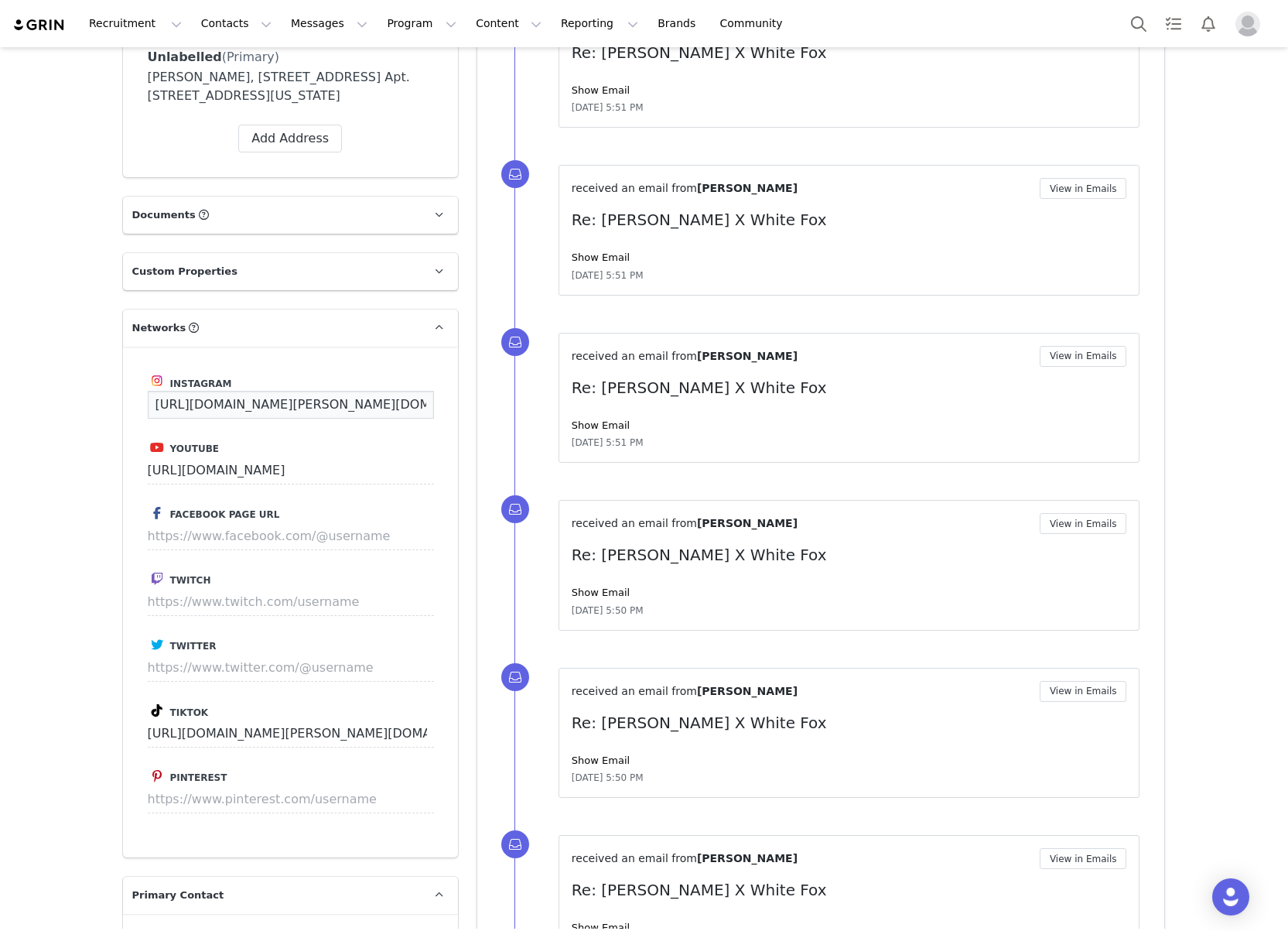
drag, startPoint x: 247, startPoint y: 406, endPoint x: 363, endPoint y: 400, distance: 116.2
click at [247, 406] on input "https://www.instagram.com/dawn.kirkland/" at bounding box center [291, 404] width 286 height 28
drag, startPoint x: 157, startPoint y: 379, endPoint x: 188, endPoint y: 379, distance: 31.0
click at [157, 379] on img at bounding box center [158, 380] width 13 height 13
click at [189, 379] on span "Instagram" at bounding box center [201, 384] width 62 height 11
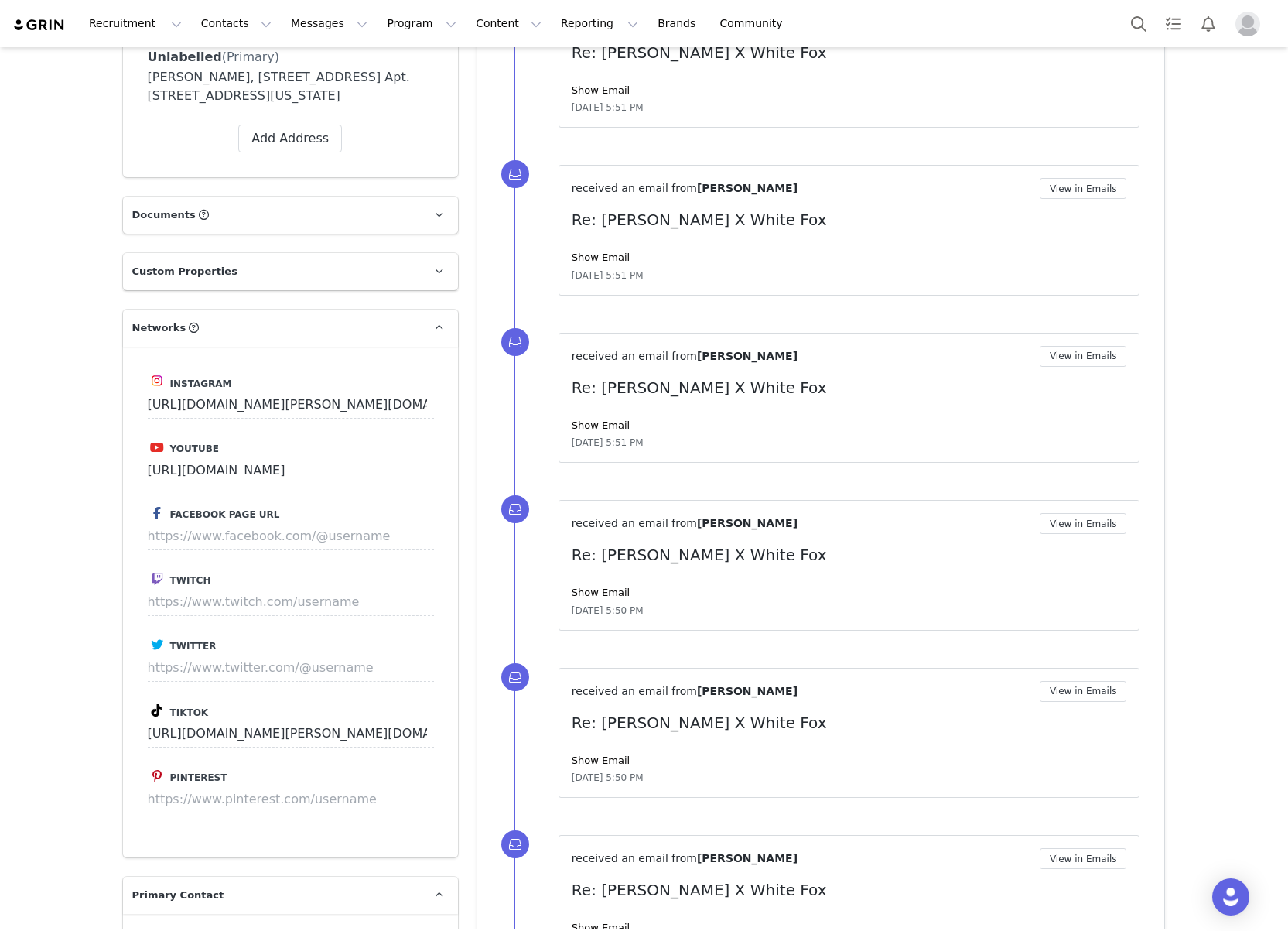
click at [157, 378] on img at bounding box center [158, 380] width 13 height 13
drag, startPoint x: 232, startPoint y: 385, endPoint x: 274, endPoint y: 409, distance: 48.4
click at [235, 386] on label "Instagram" at bounding box center [290, 380] width 285 height 19
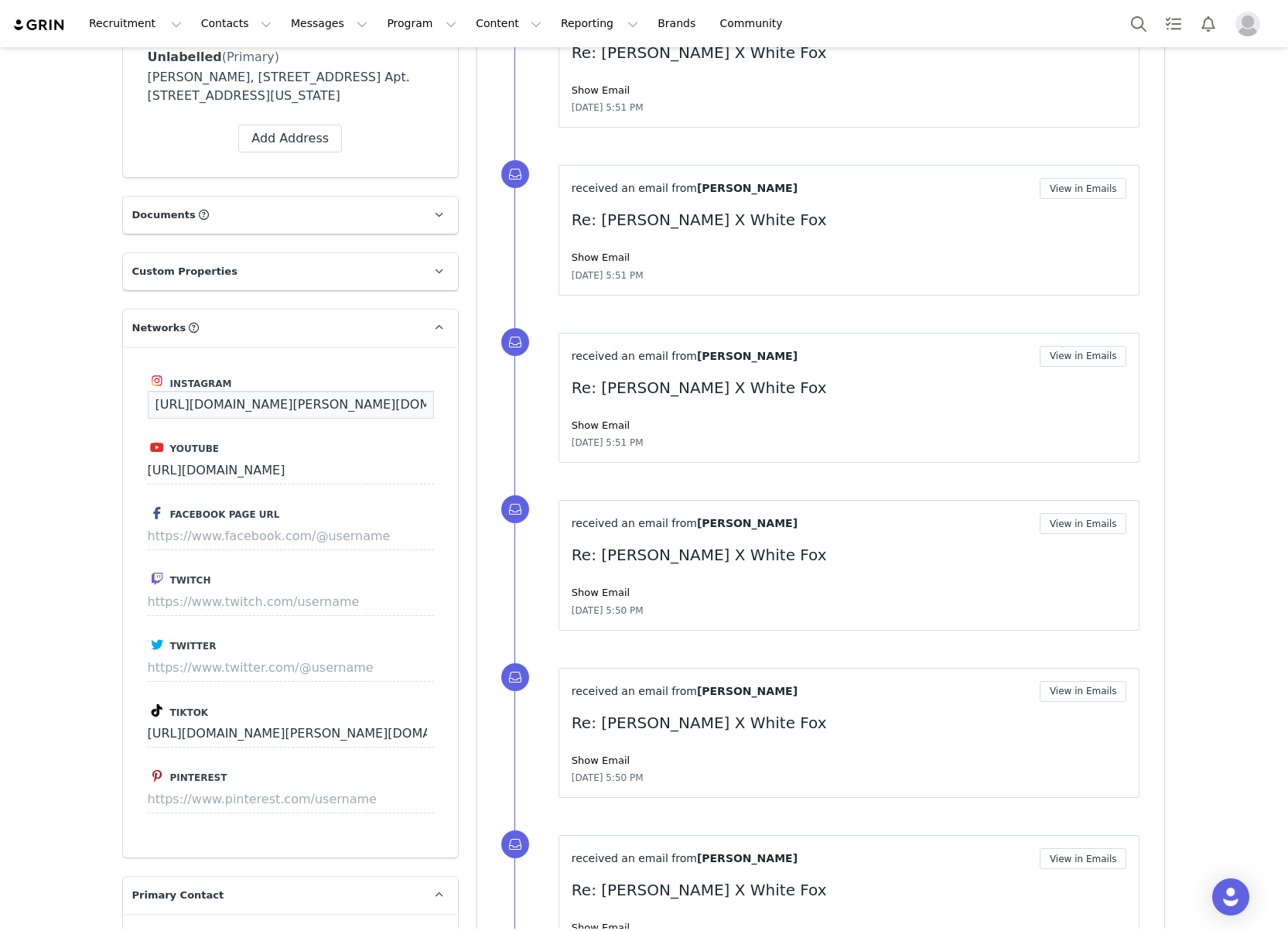
drag, startPoint x: 273, startPoint y: 412, endPoint x: 305, endPoint y: 411, distance: 32.0
click at [274, 412] on input "https://www.instagram.com/dawn.kirkland/" at bounding box center [291, 404] width 286 height 28
click at [414, 407] on input "https://www.instagram.com/dawn.kirkland/" at bounding box center [291, 404] width 286 height 28
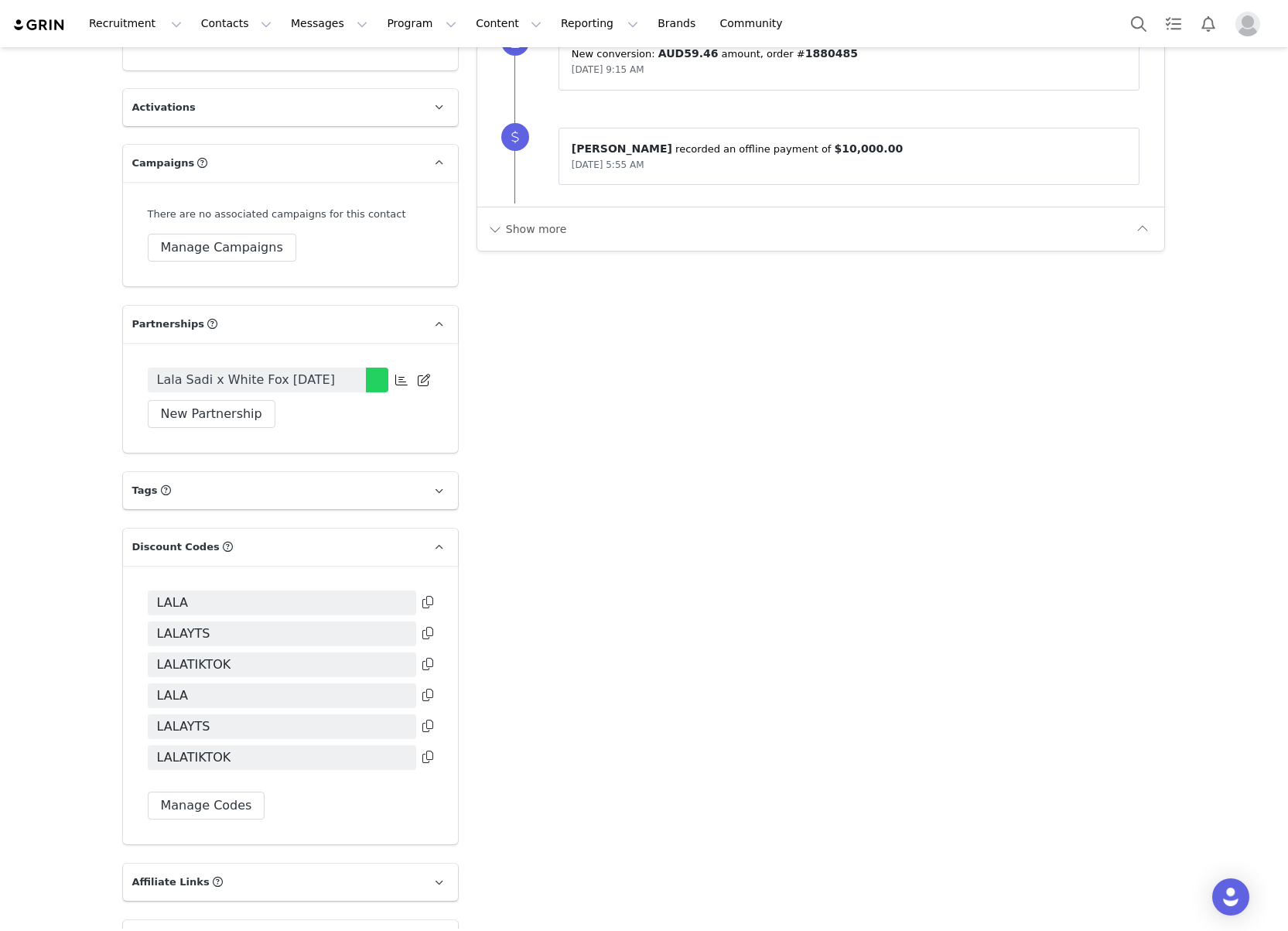
scroll to position [2463, 0]
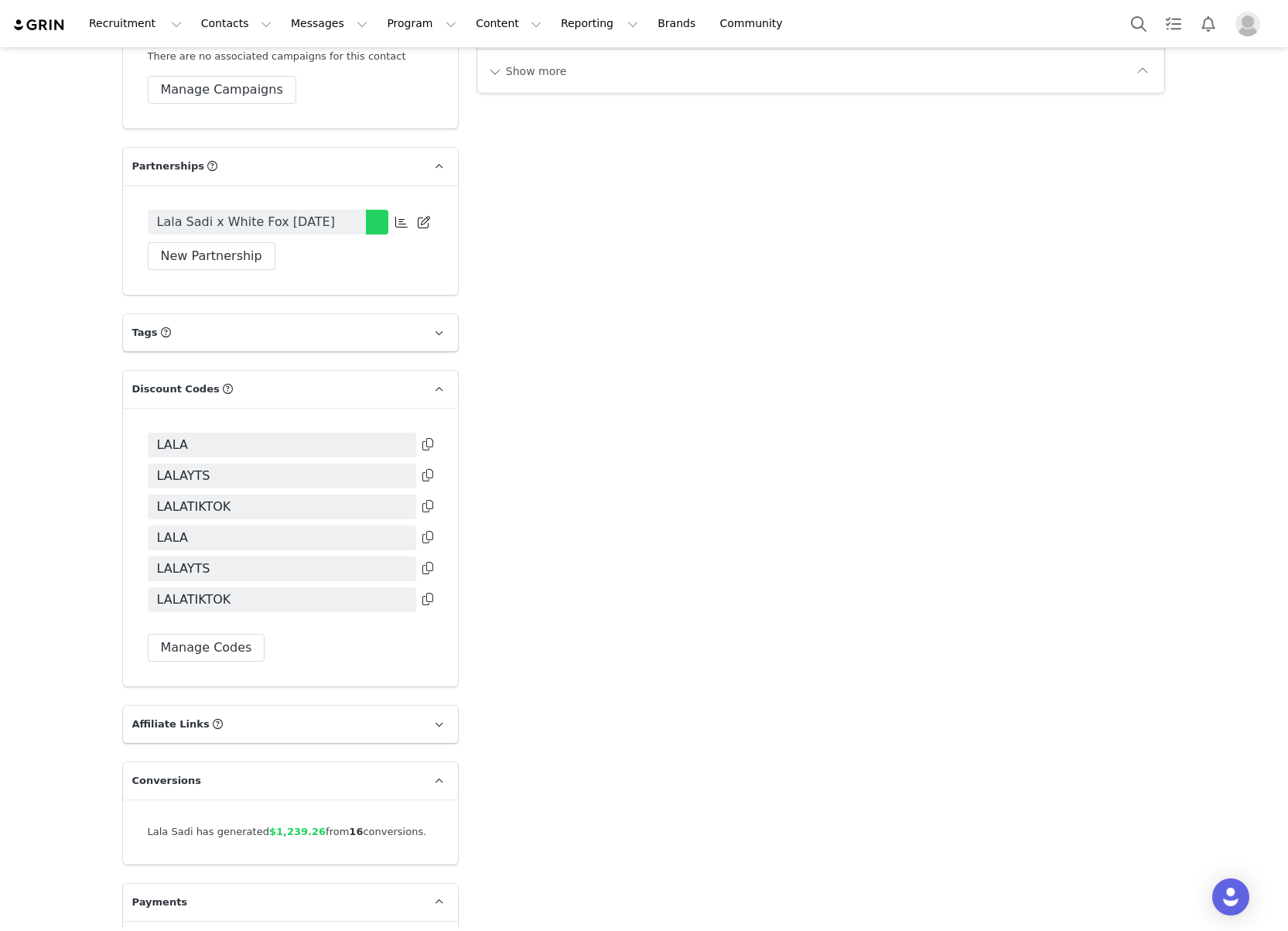
click at [425, 438] on icon at bounding box center [428, 445] width 11 height 13
click at [427, 469] on icon at bounding box center [428, 475] width 11 height 13
click at [427, 500] on icon at bounding box center [428, 506] width 11 height 13
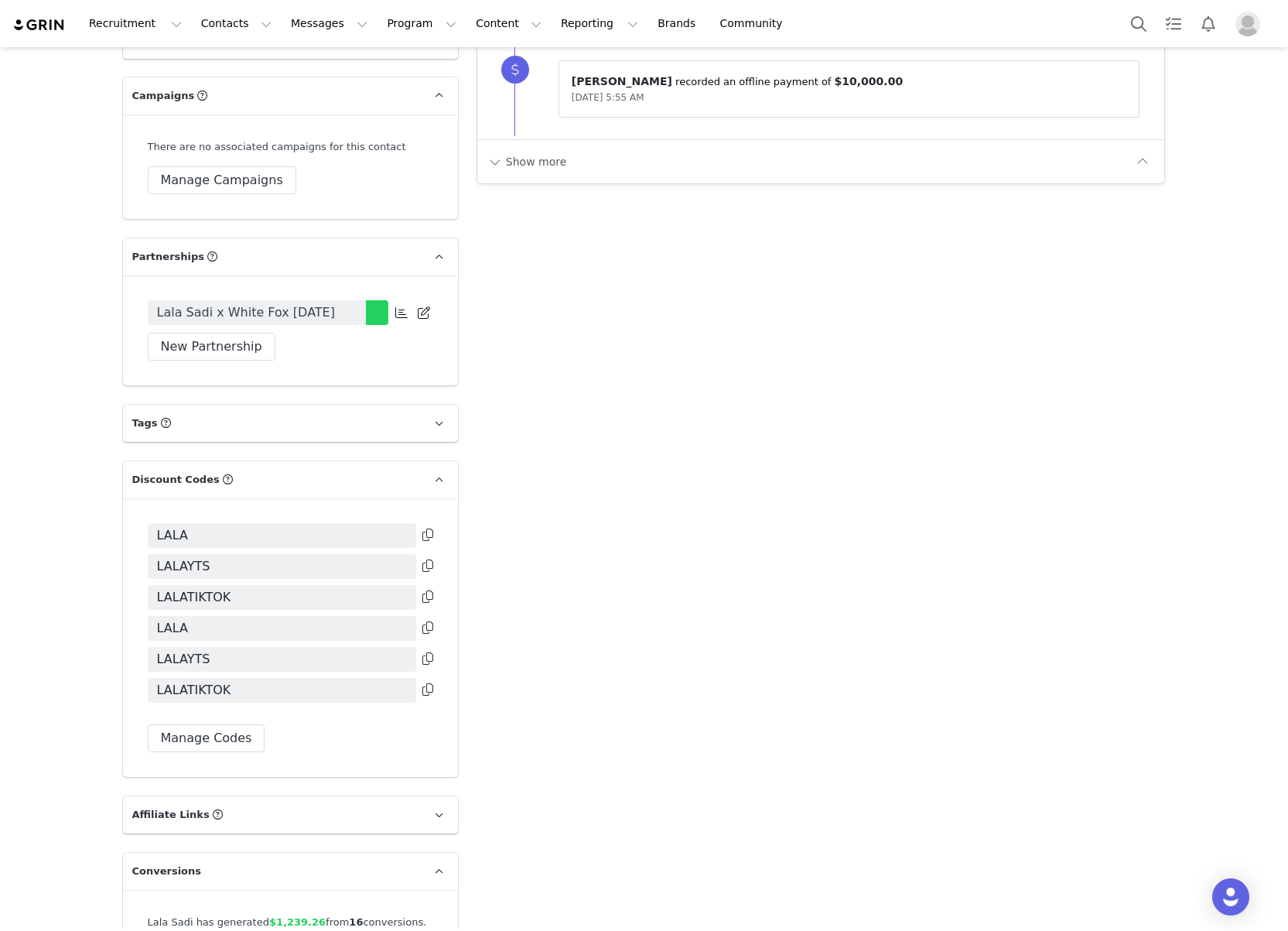
scroll to position [2308, 0]
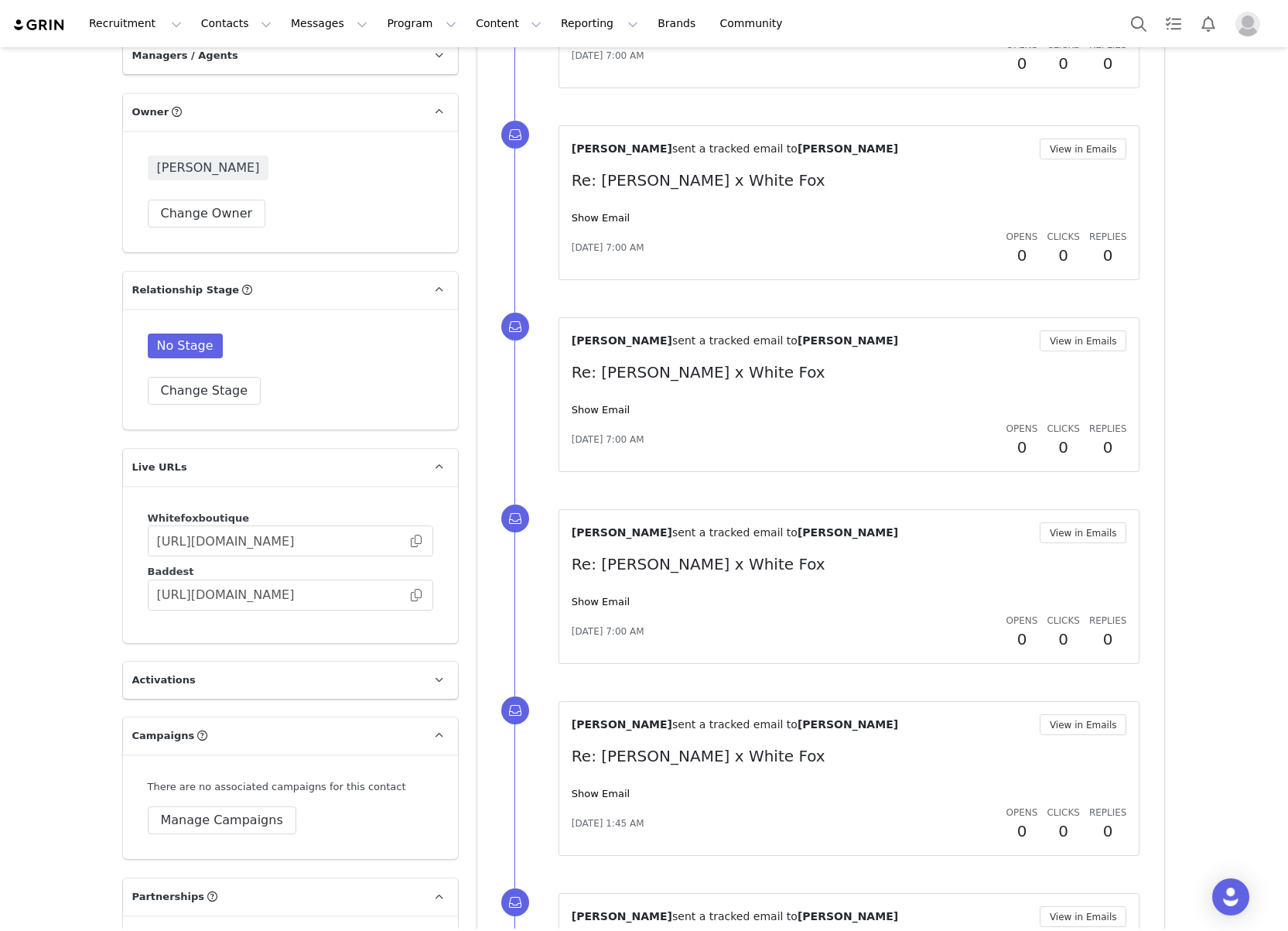
scroll to position [2355, 0]
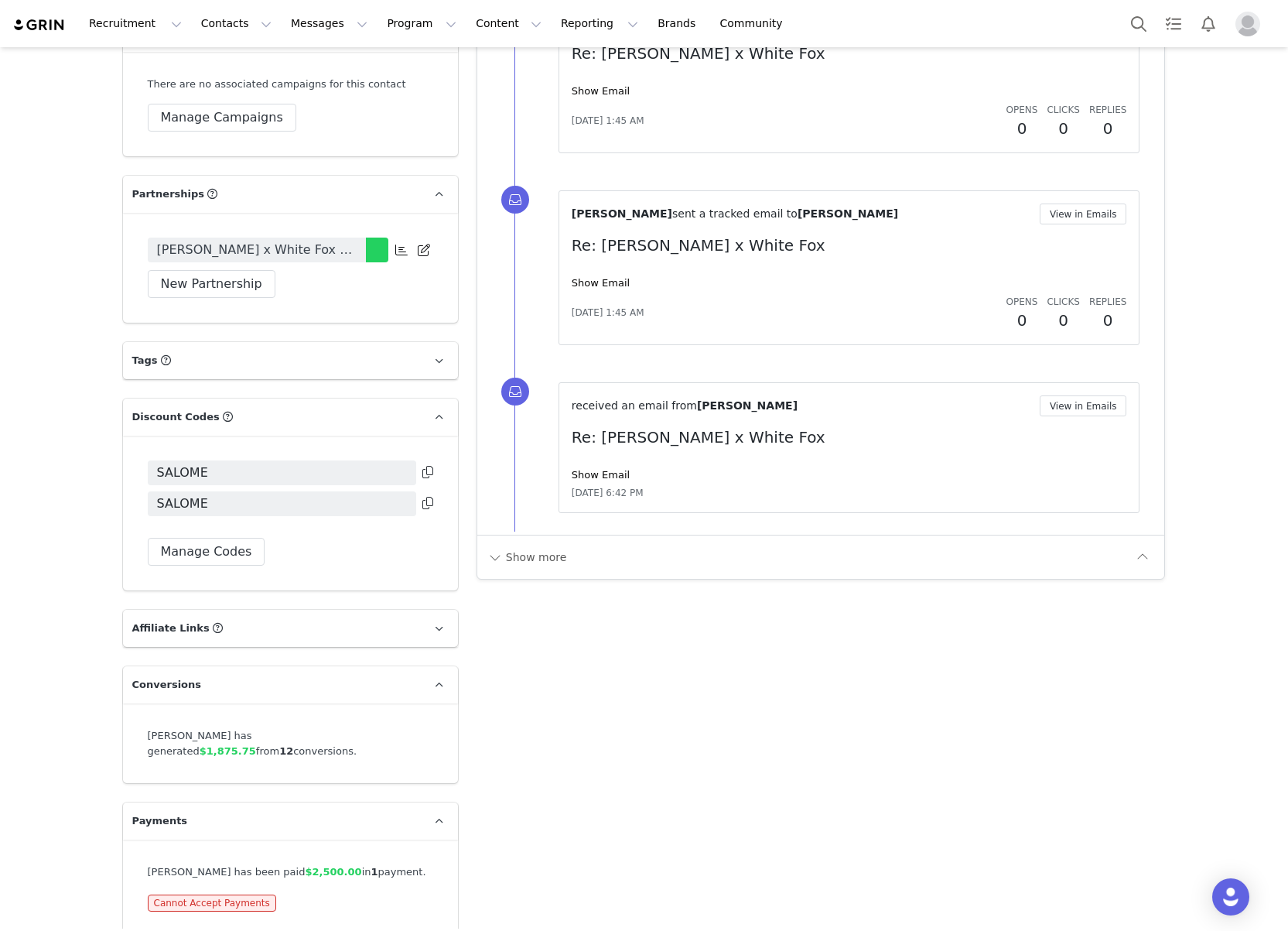
click at [424, 466] on icon at bounding box center [428, 472] width 11 height 13
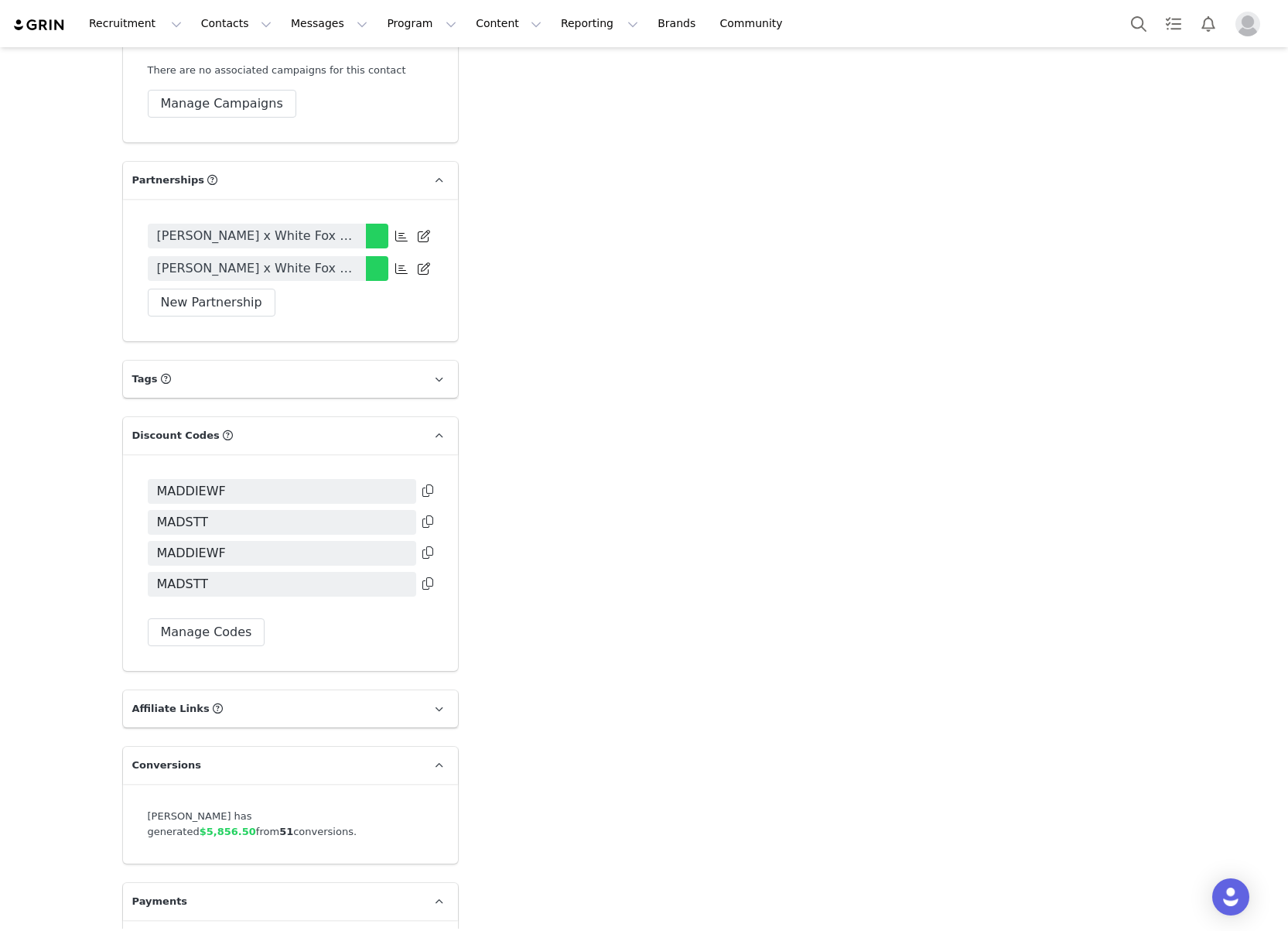
scroll to position [2416, 0]
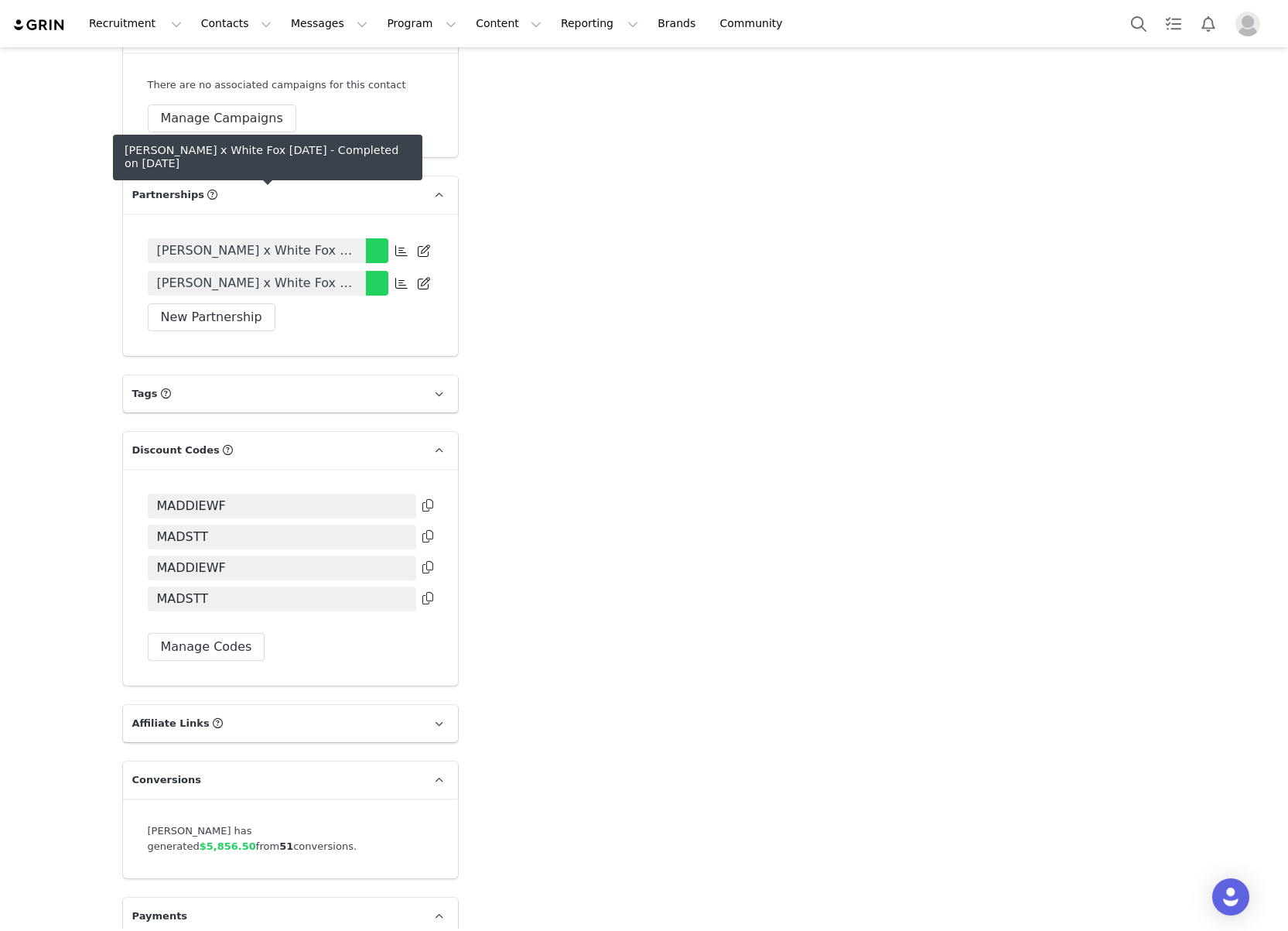
click at [363, 238] on div "[PERSON_NAME] x White Fox [DATE] [PERSON_NAME] x White Fox [DATE] New Partnersh…" at bounding box center [291, 284] width 335 height 142
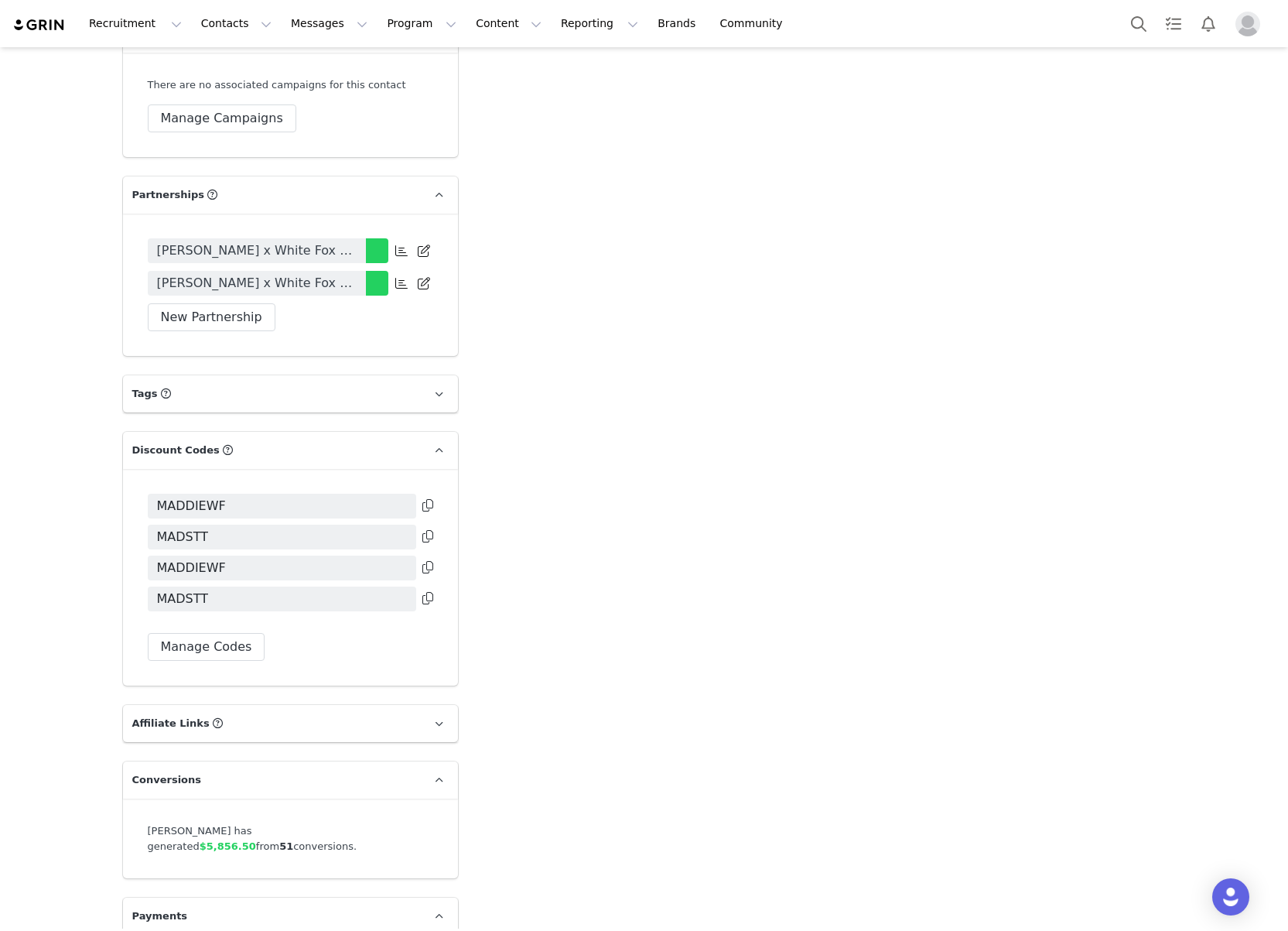
click at [425, 499] on icon at bounding box center [428, 505] width 11 height 13
click at [428, 530] on icon at bounding box center [428, 536] width 11 height 13
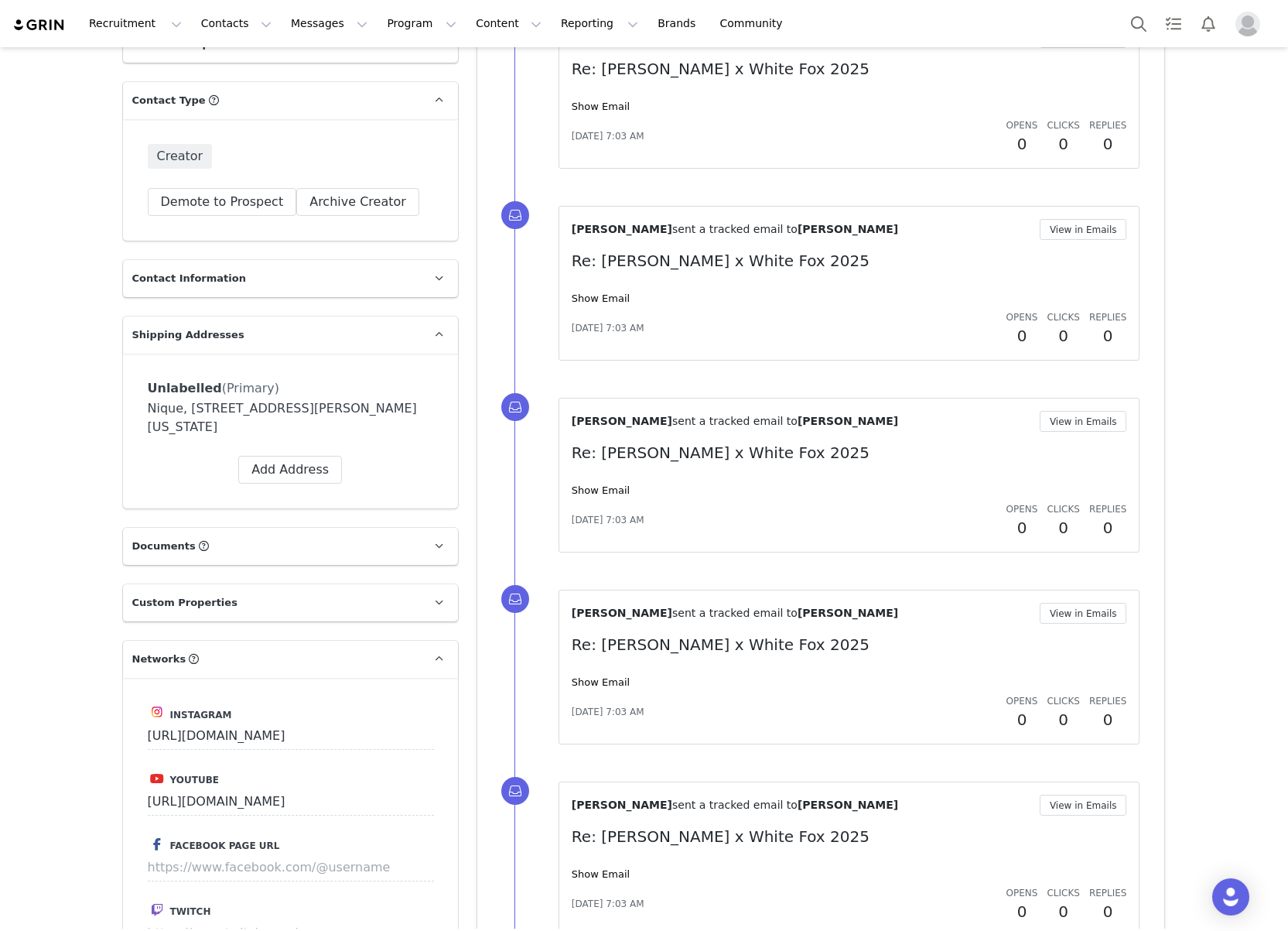
scroll to position [2355, 0]
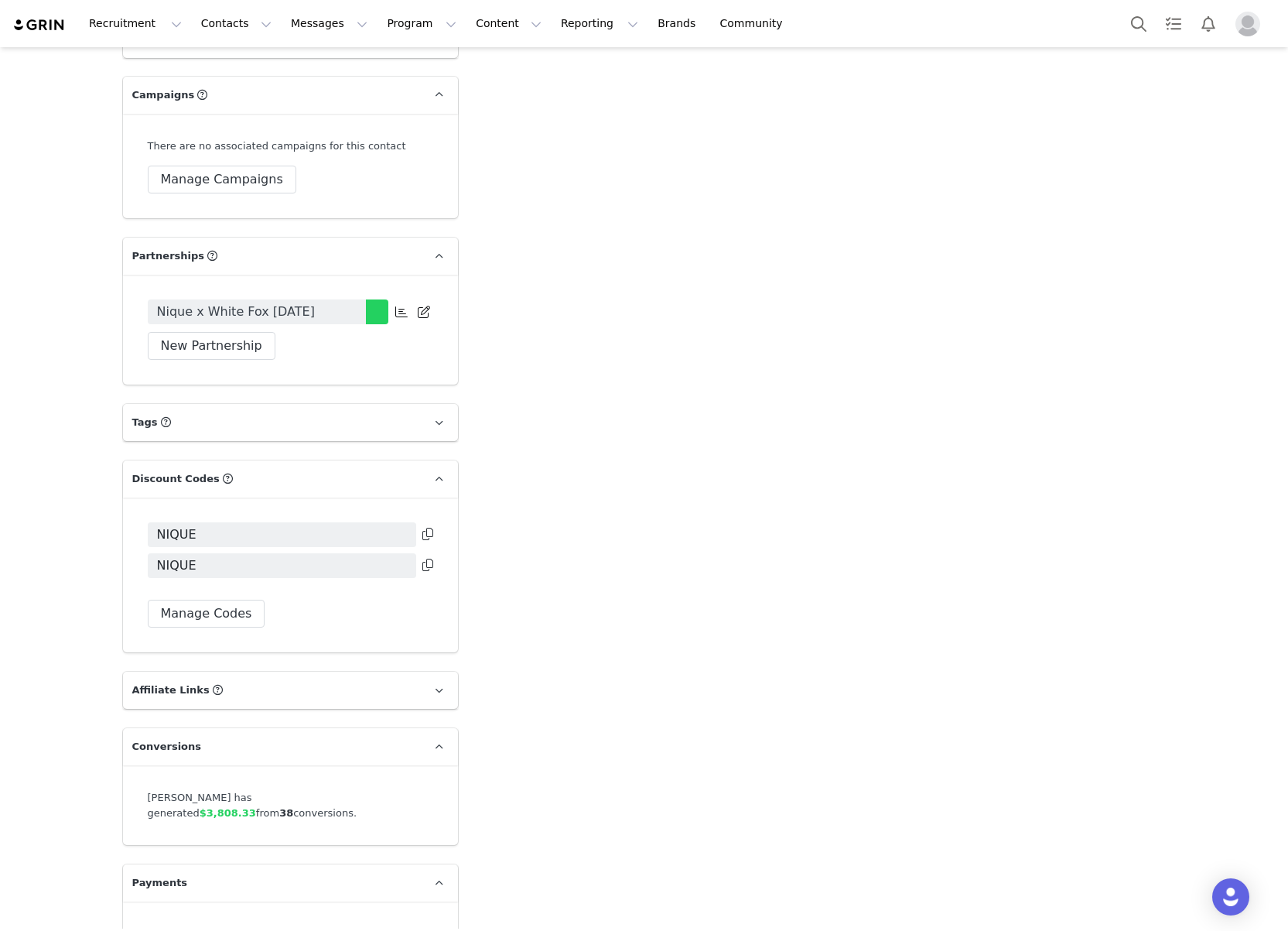
click at [428, 528] on icon at bounding box center [428, 534] width 11 height 13
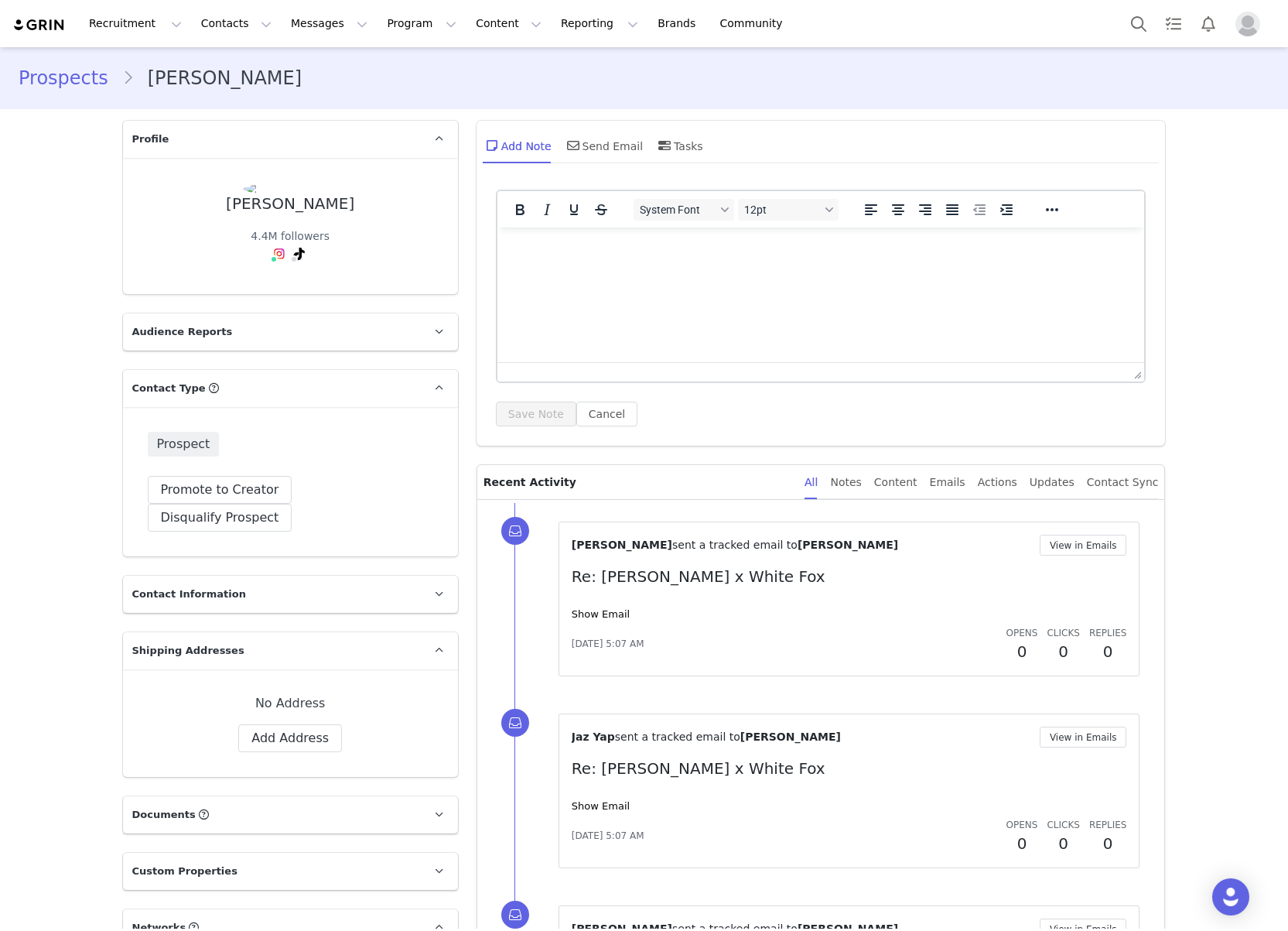
scroll to position [87, 0]
